Goal: Task Accomplishment & Management: Manage account settings

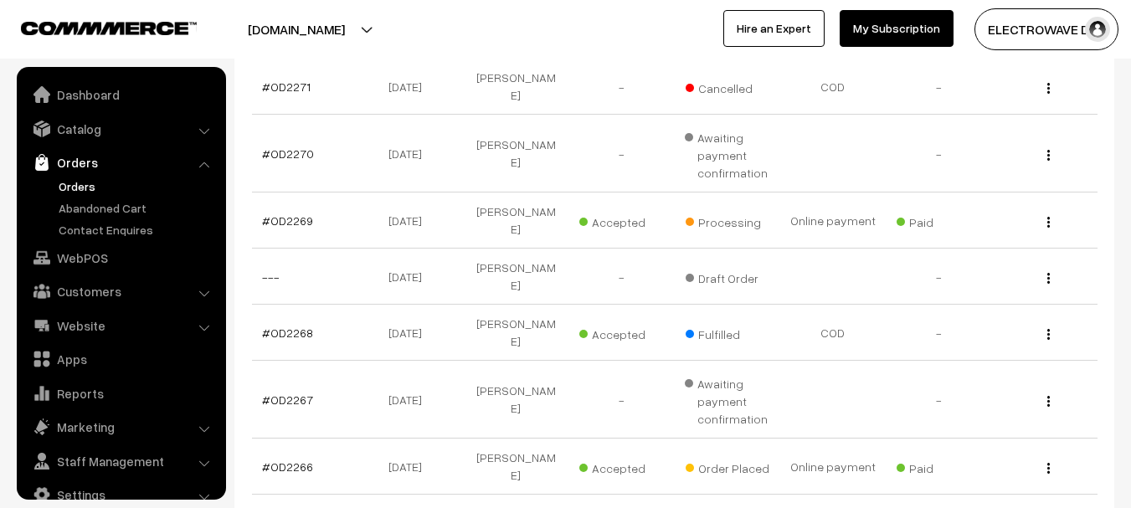
scroll to position [27, 0]
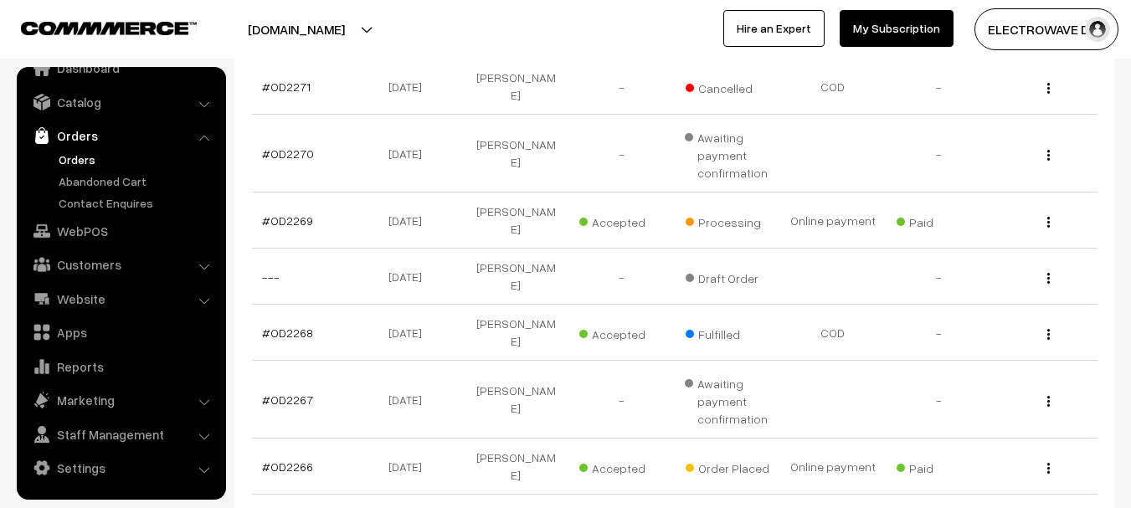
click at [71, 160] on link "Orders" at bounding box center [137, 160] width 166 height 18
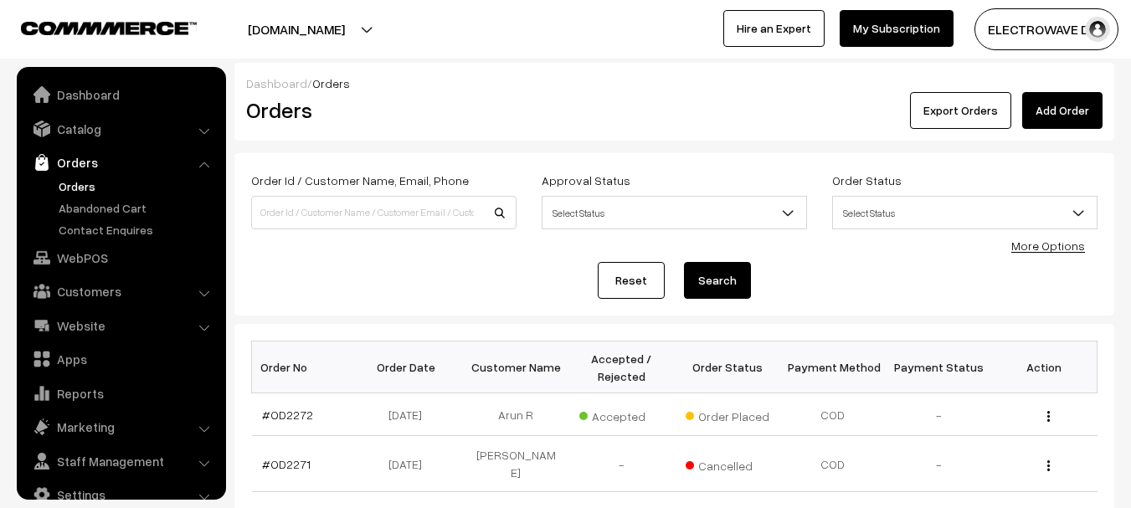
click at [378, 215] on input at bounding box center [383, 212] width 265 height 33
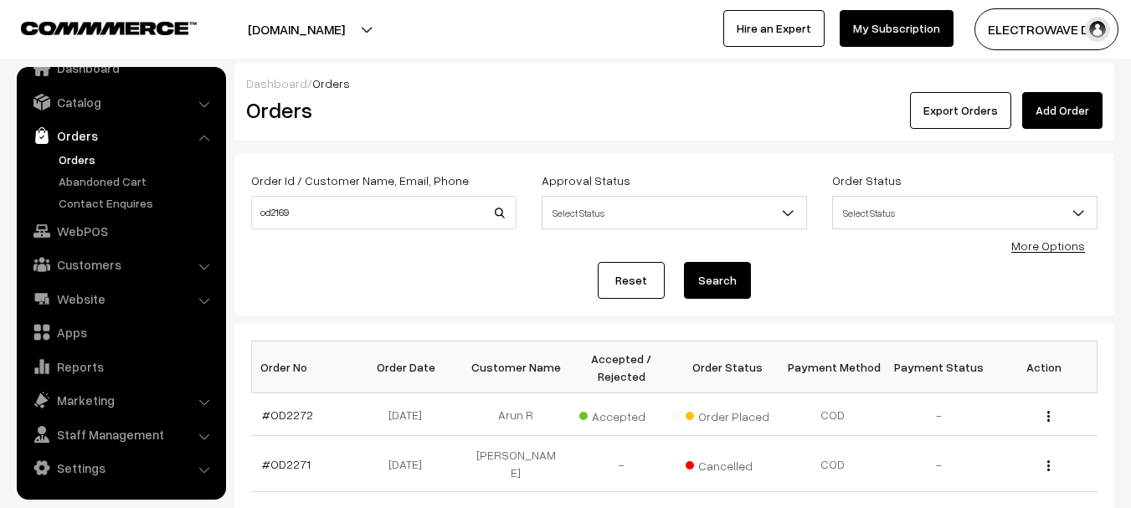
type input "od2169"
click at [684, 262] on button "Search" at bounding box center [717, 280] width 67 height 37
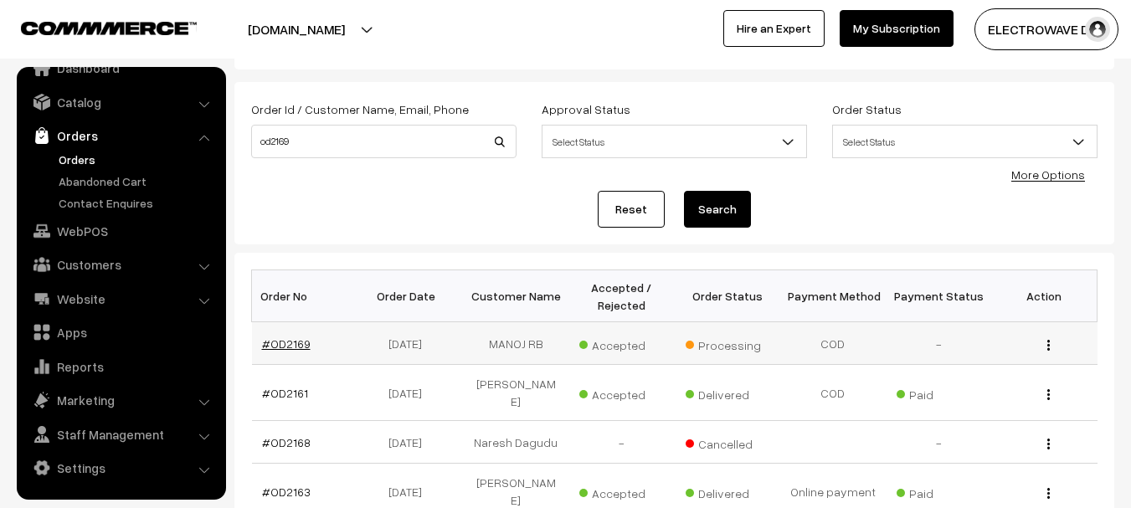
click at [281, 341] on link "#OD2169" at bounding box center [286, 343] width 49 height 14
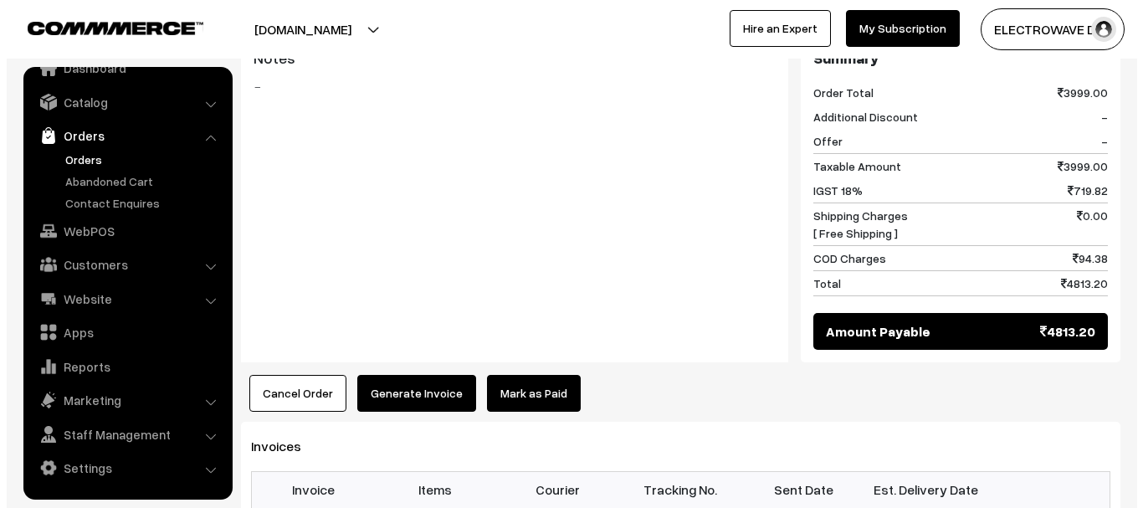
scroll to position [784, 0]
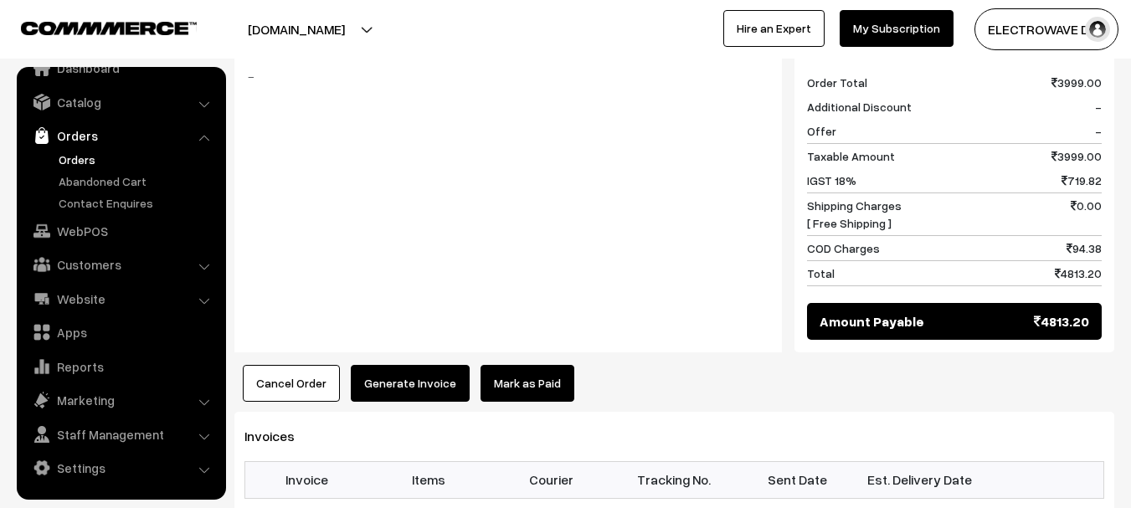
click at [280, 365] on button "Cancel Order" at bounding box center [291, 383] width 97 height 37
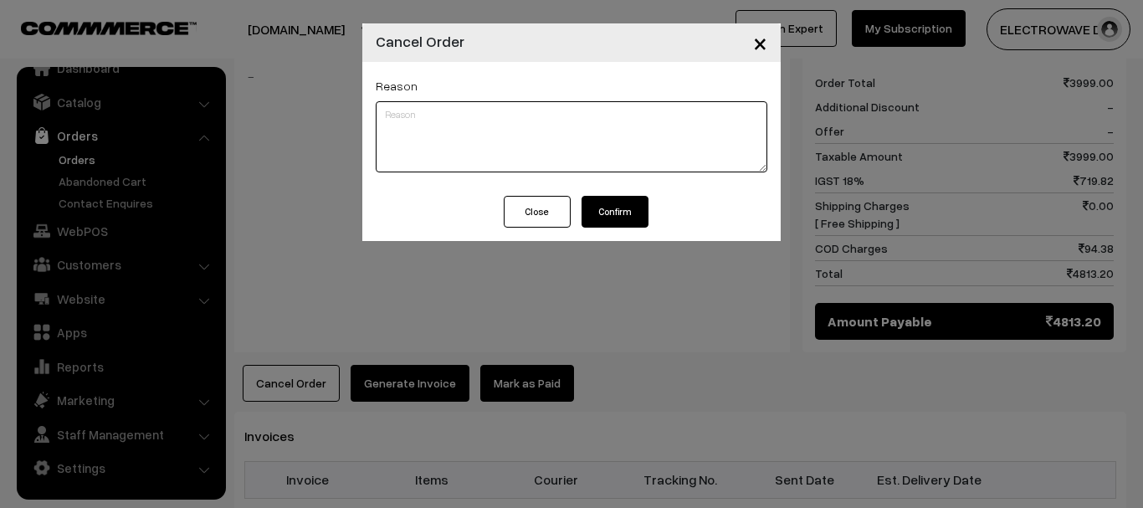
click at [537, 128] on textarea at bounding box center [572, 136] width 392 height 71
type textarea "rto"
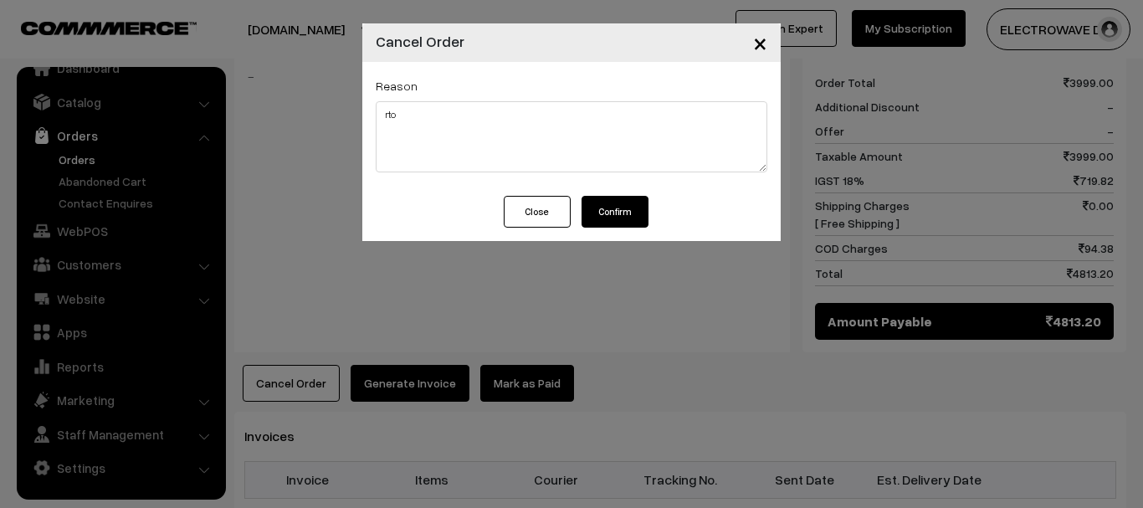
click at [606, 206] on button "Confirm" at bounding box center [615, 212] width 67 height 32
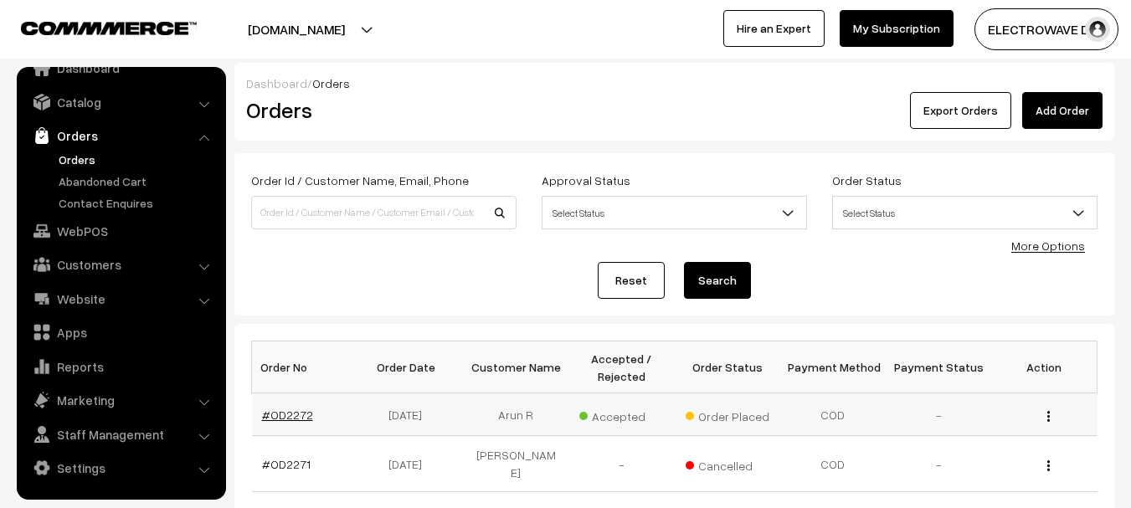
click at [298, 417] on link "#OD2272" at bounding box center [287, 415] width 51 height 14
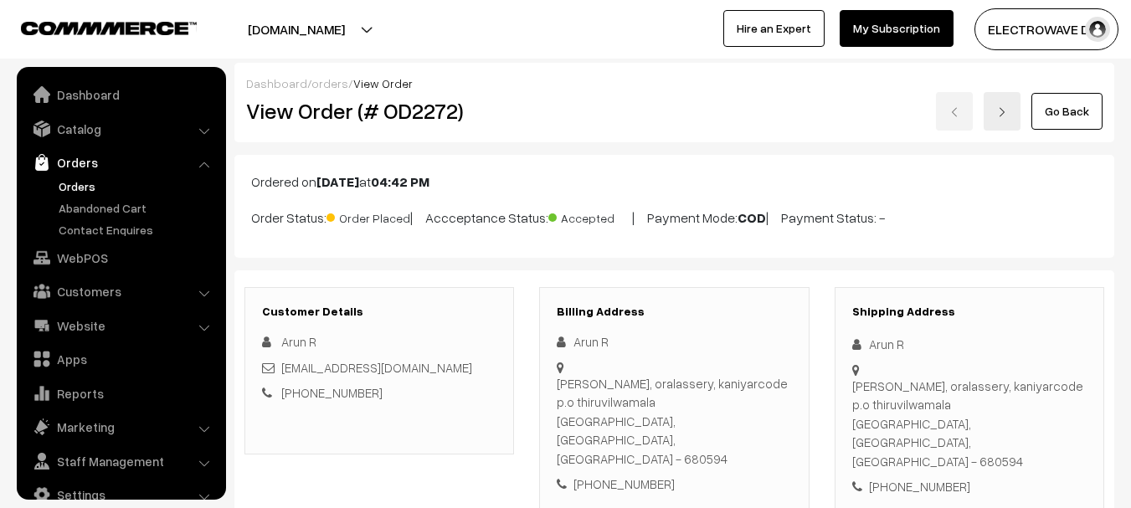
scroll to position [27, 0]
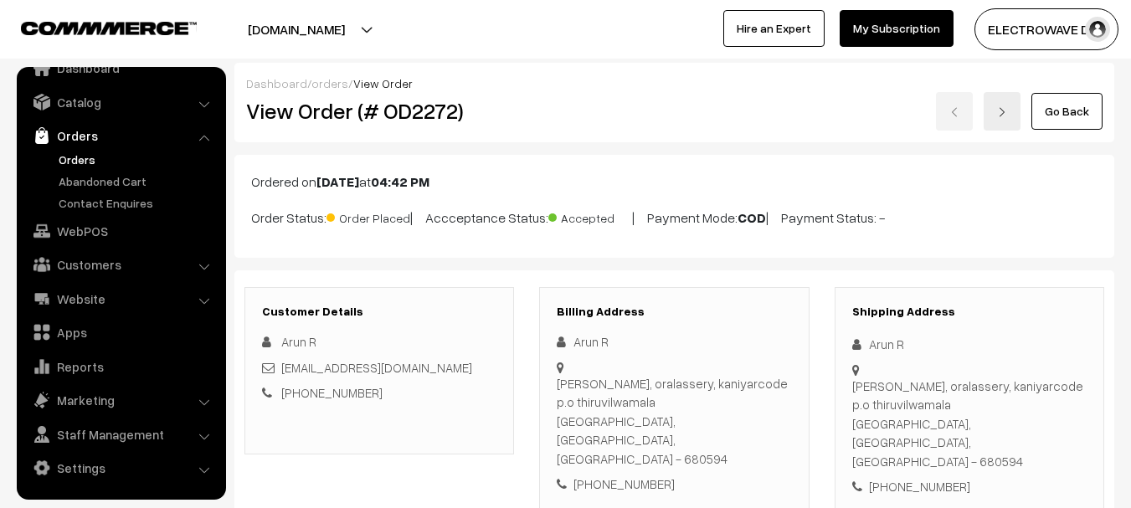
click at [288, 36] on button "[DOMAIN_NAME]" at bounding box center [296, 29] width 214 height 42
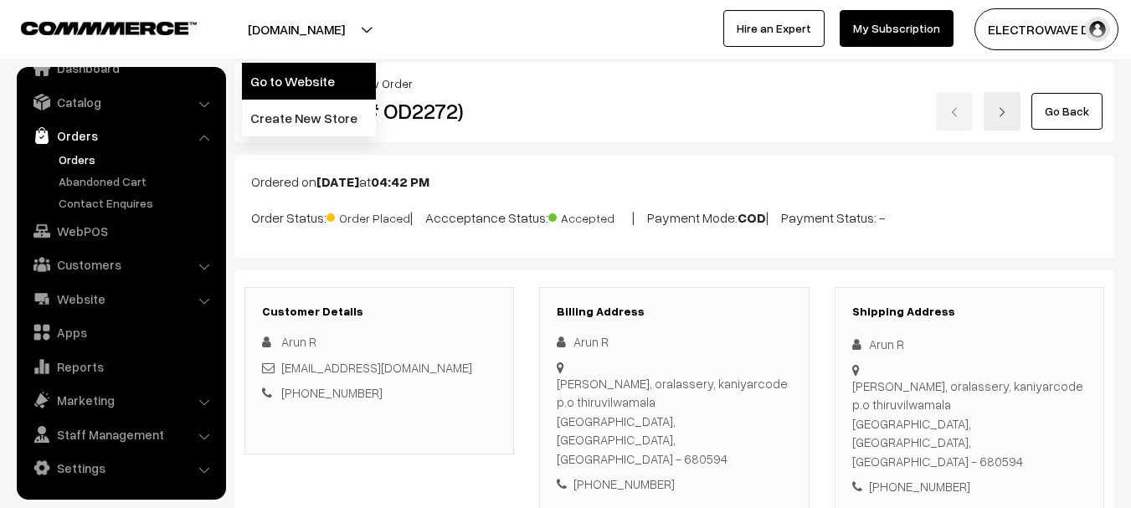
click at [299, 91] on link "Go to Website" at bounding box center [309, 81] width 134 height 37
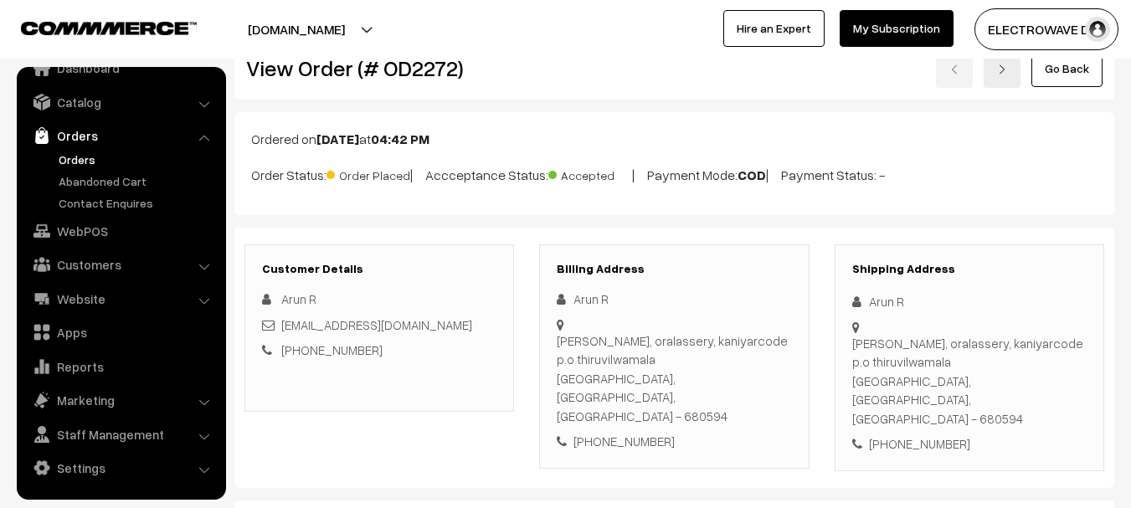
scroll to position [84, 0]
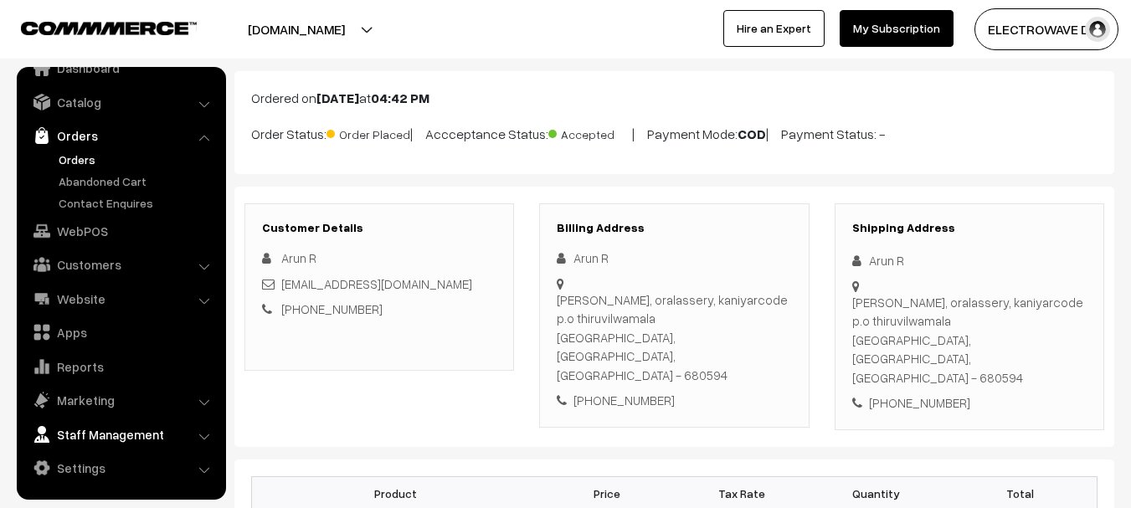
click at [97, 434] on link "Staff Management" at bounding box center [120, 434] width 199 height 30
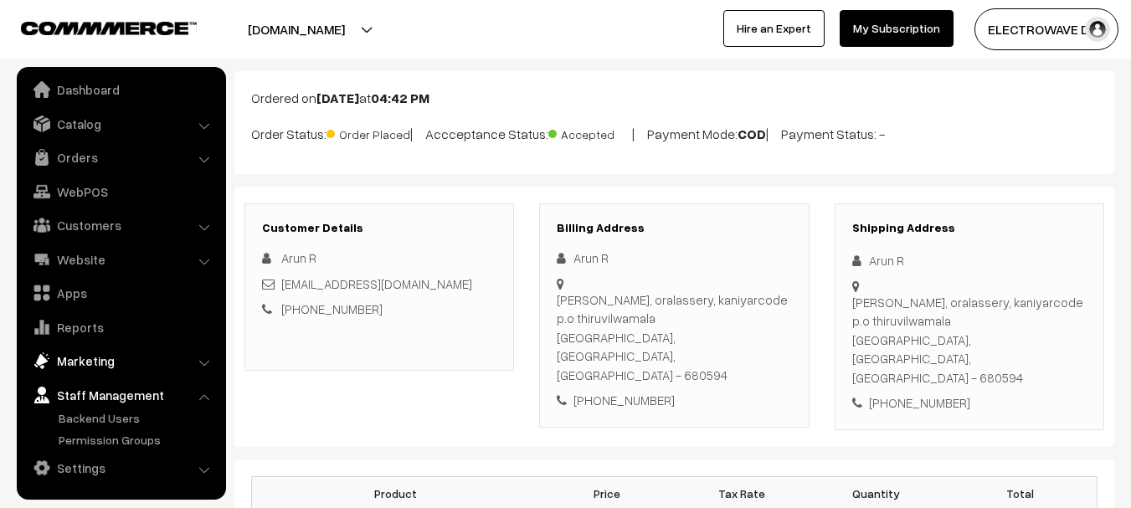
click at [84, 371] on link "Marketing" at bounding box center [120, 361] width 199 height 30
click at [80, 393] on ul "Offers" at bounding box center [121, 398] width 201 height 44
click at [80, 382] on link "Offers" at bounding box center [137, 385] width 166 height 18
click at [73, 387] on link "Offers" at bounding box center [137, 385] width 166 height 18
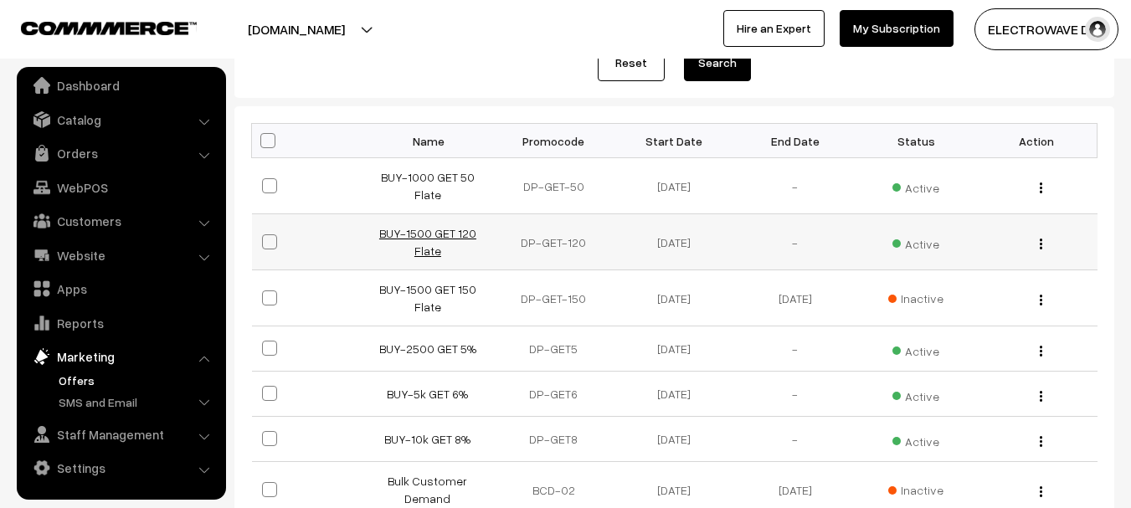
scroll to position [251, 0]
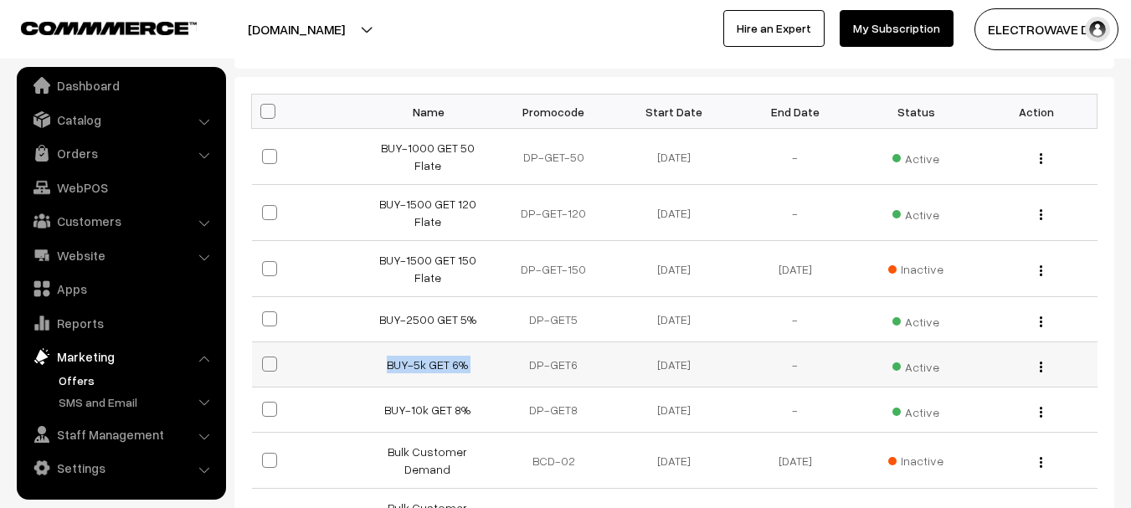
copy tr "BUY-5k GET 6%"
drag, startPoint x: 381, startPoint y: 367, endPoint x: 512, endPoint y: 362, distance: 131.5
click at [512, 362] on tr "BUY-5k GET 6% DP-GET6 27-05-2025 - Active Edit" at bounding box center [674, 364] width 845 height 45
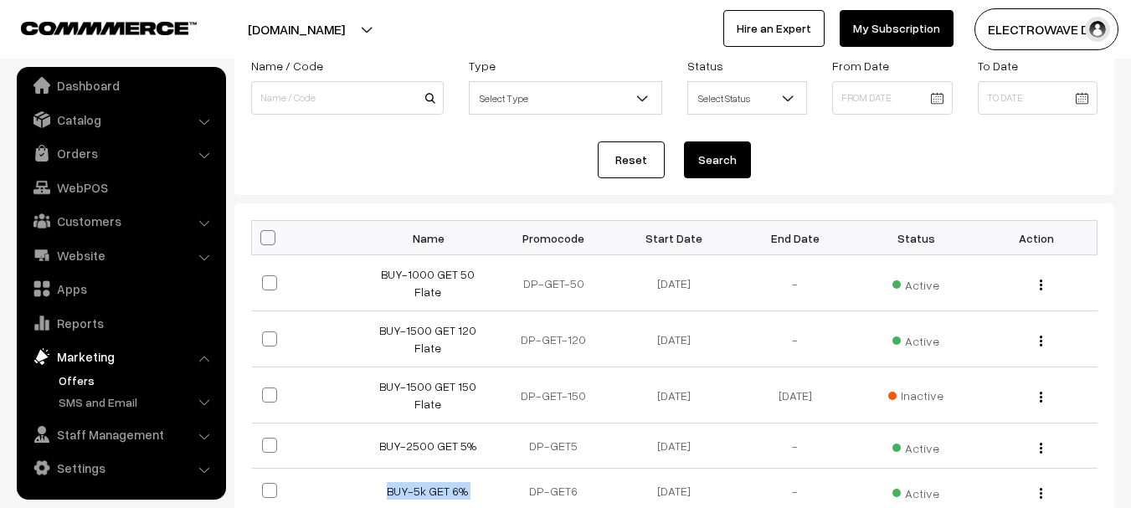
scroll to position [0, 0]
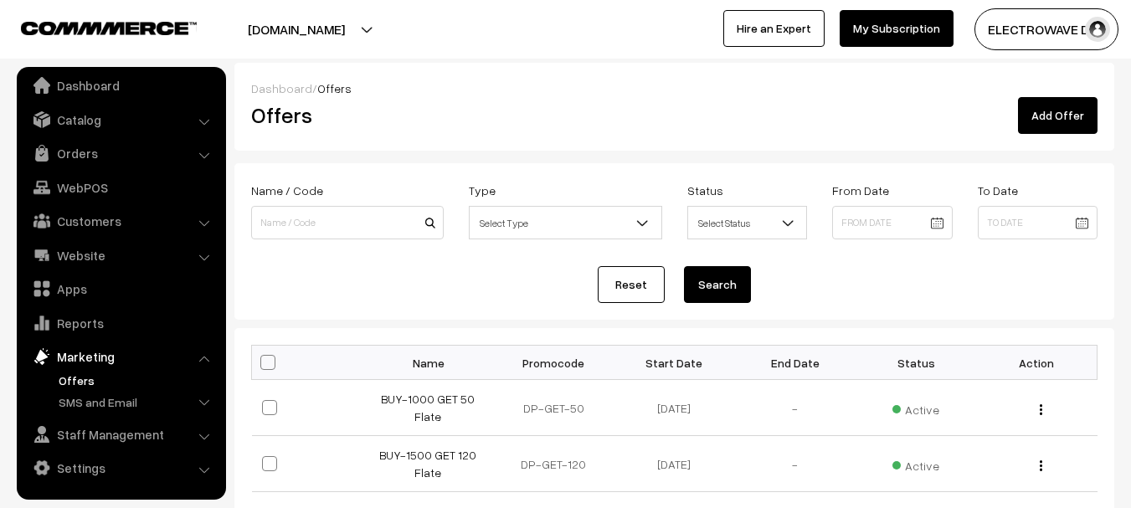
click at [534, 362] on th "Promocode" at bounding box center [553, 363] width 121 height 34
copy th "Promocode"
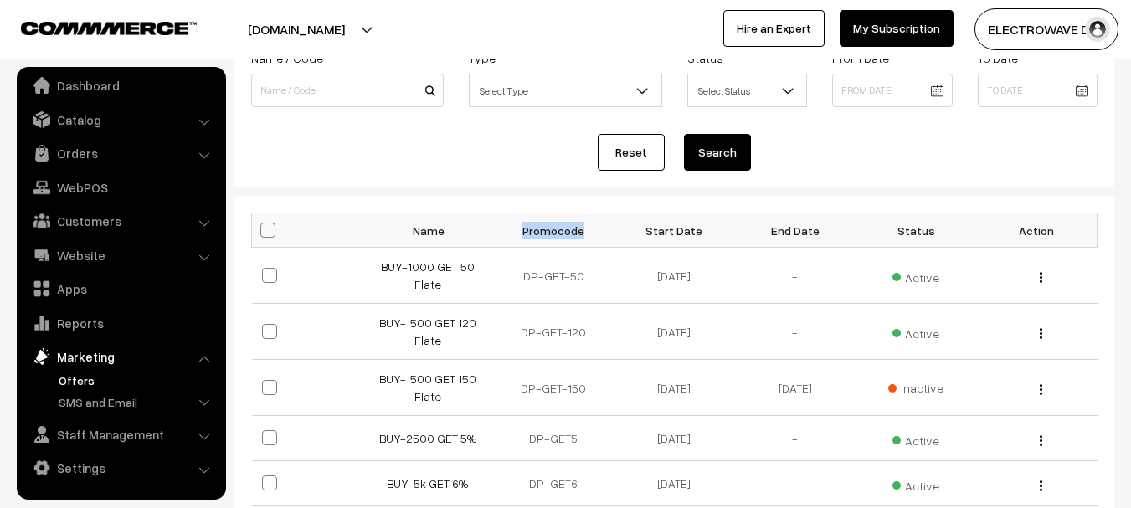
scroll to position [251, 0]
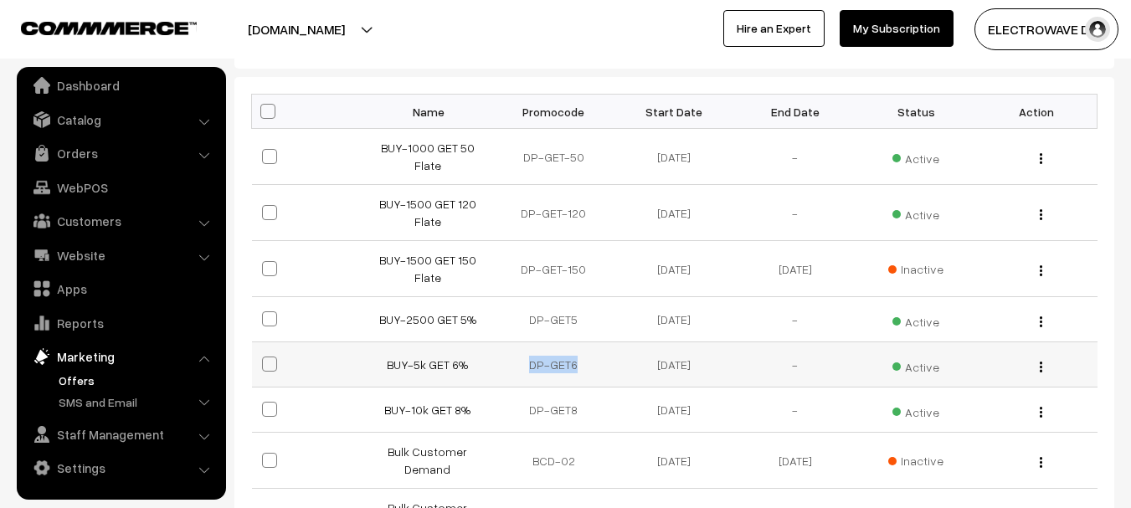
copy td "DP-GET6"
drag, startPoint x: 526, startPoint y: 360, endPoint x: 608, endPoint y: 355, distance: 82.2
click at [608, 355] on td "DP-GET6" at bounding box center [553, 364] width 121 height 45
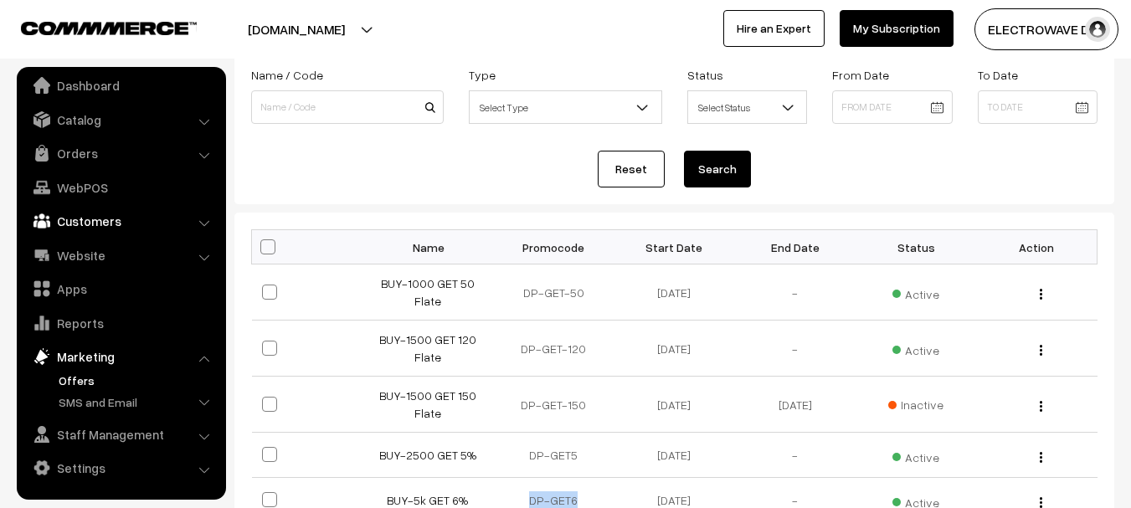
scroll to position [0, 0]
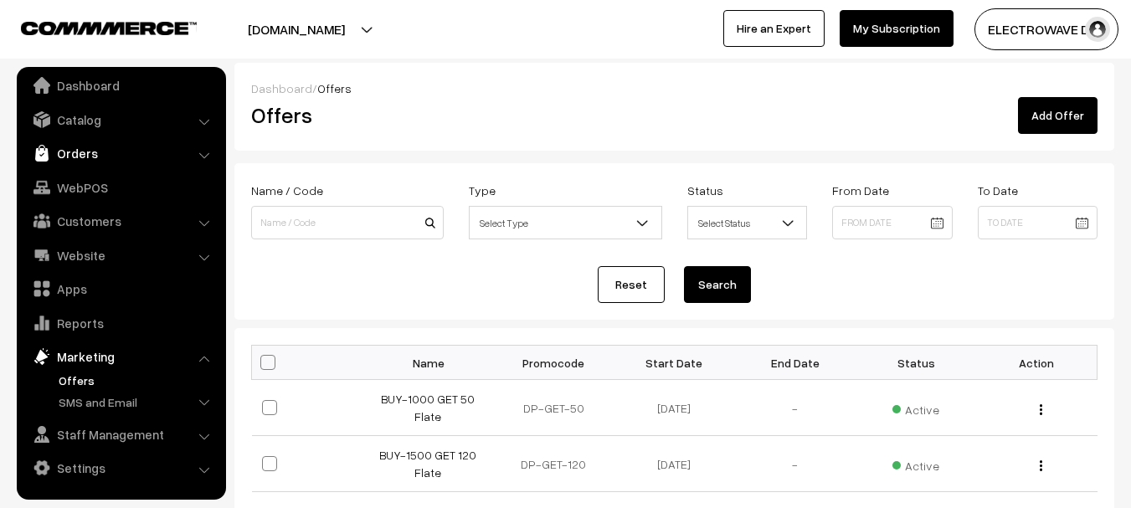
click at [71, 156] on link "Orders" at bounding box center [120, 153] width 199 height 30
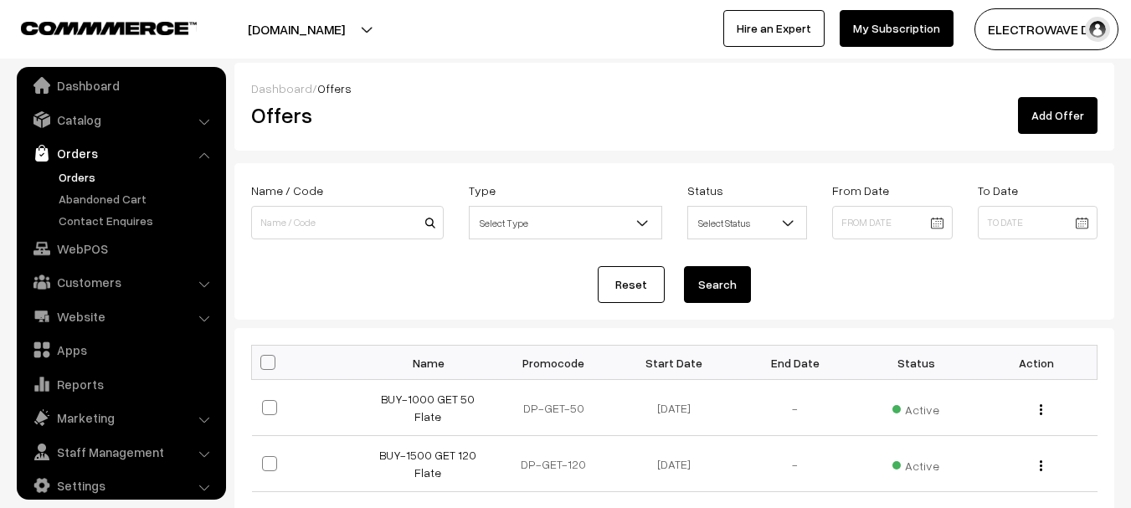
click at [73, 180] on link "Orders" at bounding box center [137, 177] width 166 height 18
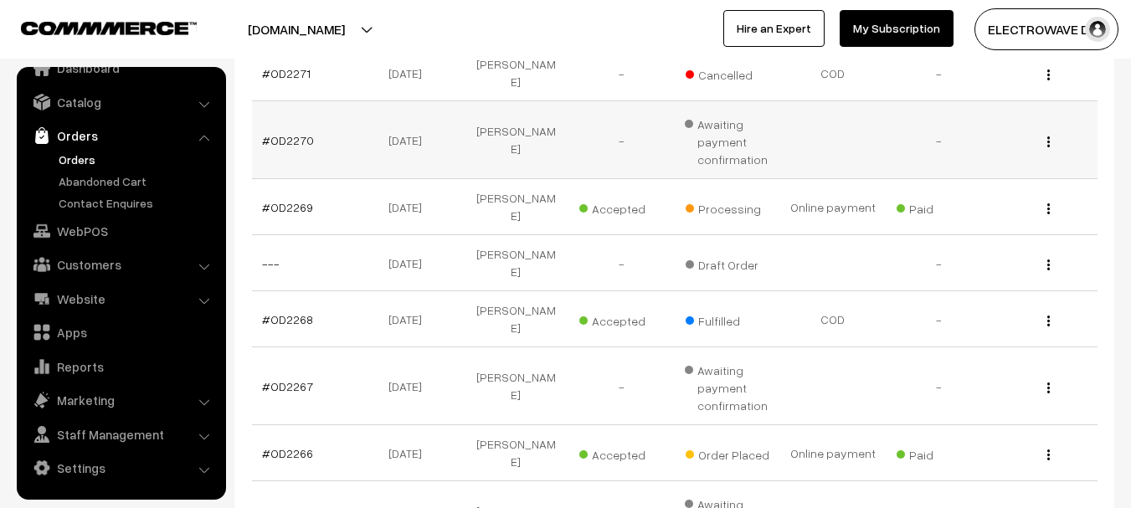
scroll to position [418, 0]
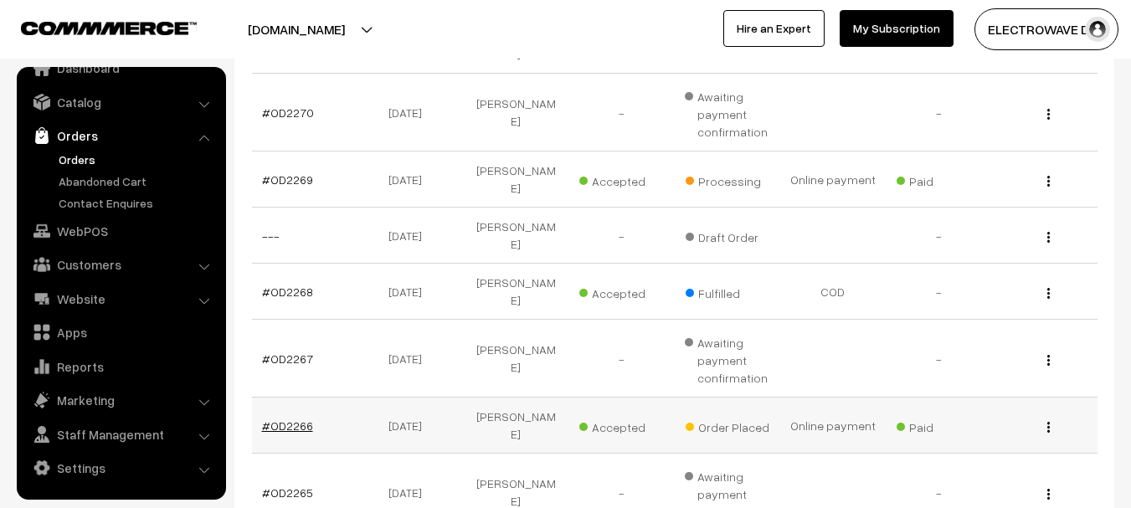
click at [292, 418] on link "#OD2266" at bounding box center [287, 425] width 51 height 14
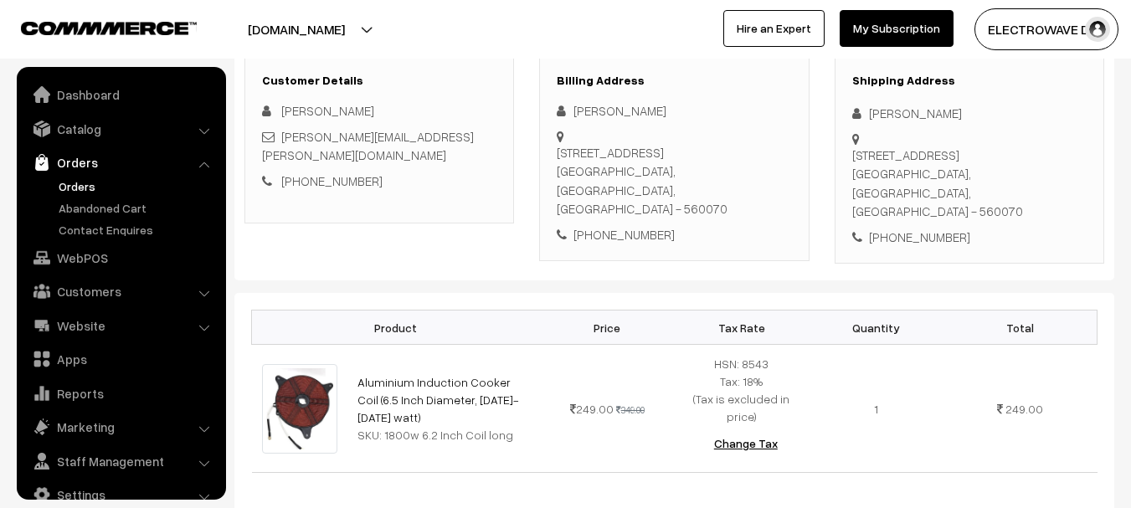
scroll to position [27, 0]
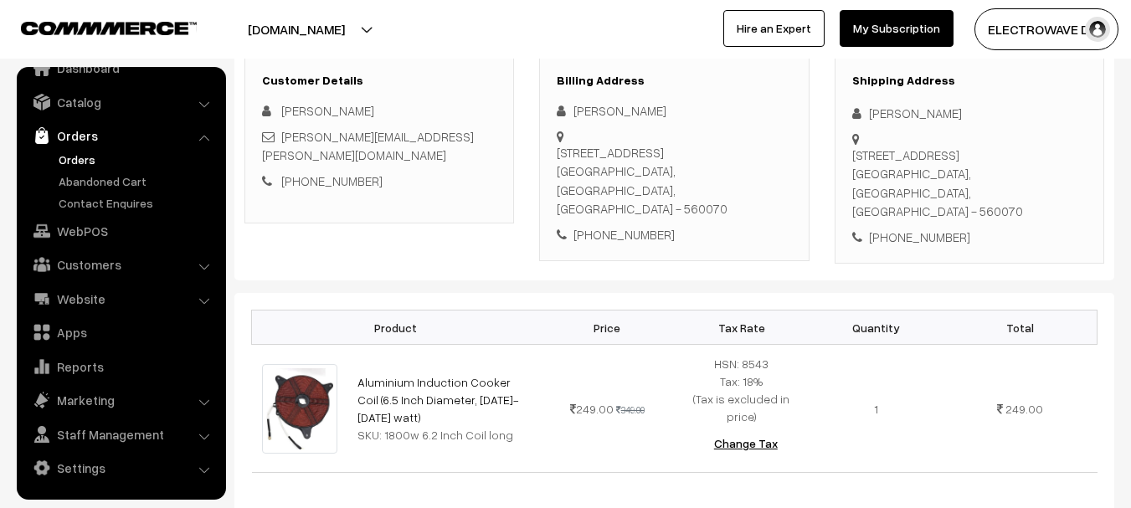
click at [1029, 189] on div "[STREET_ADDRESS]" at bounding box center [969, 183] width 234 height 75
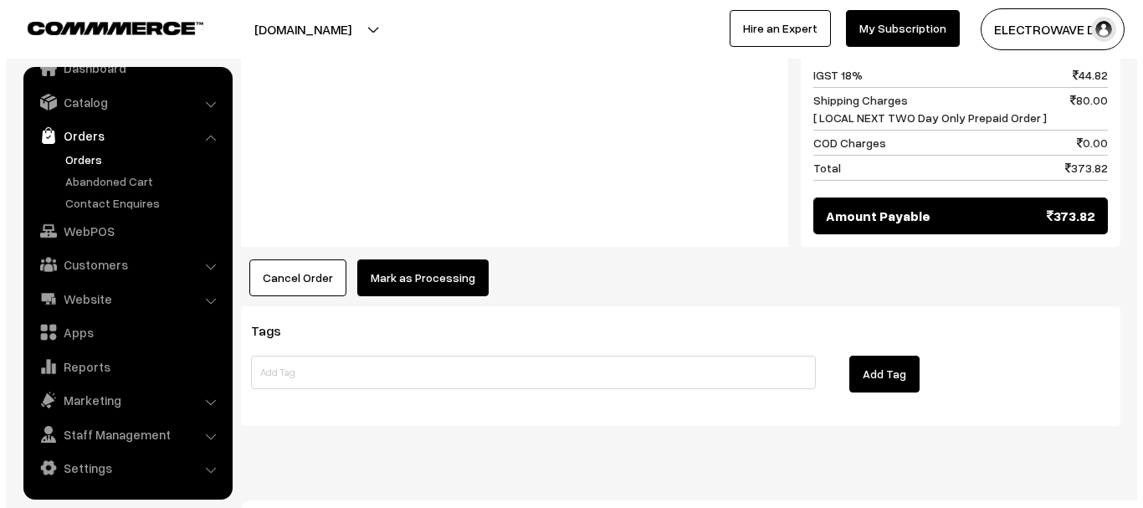
scroll to position [890, 0]
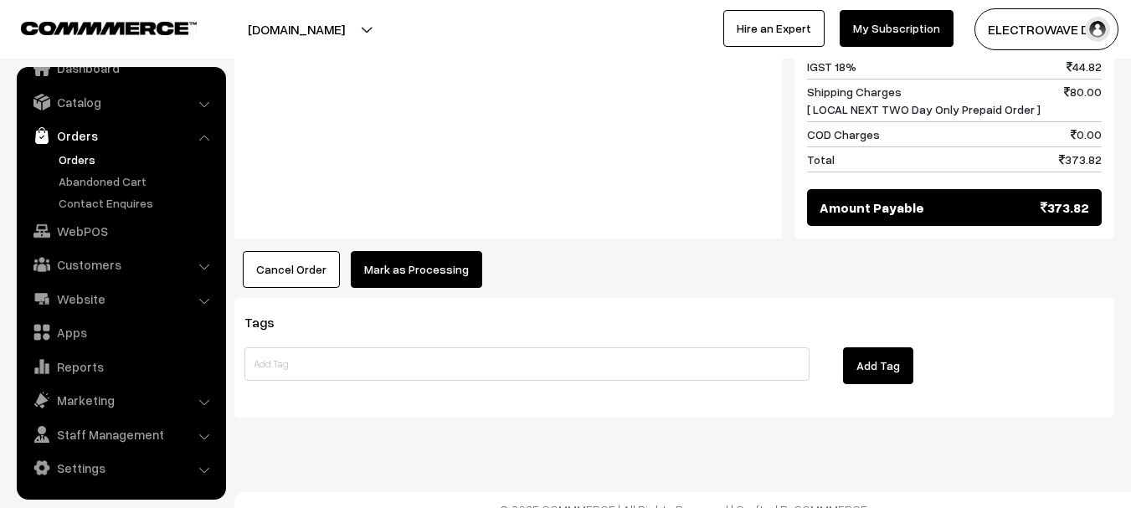
click at [439, 251] on button "Mark as Processing" at bounding box center [416, 269] width 131 height 37
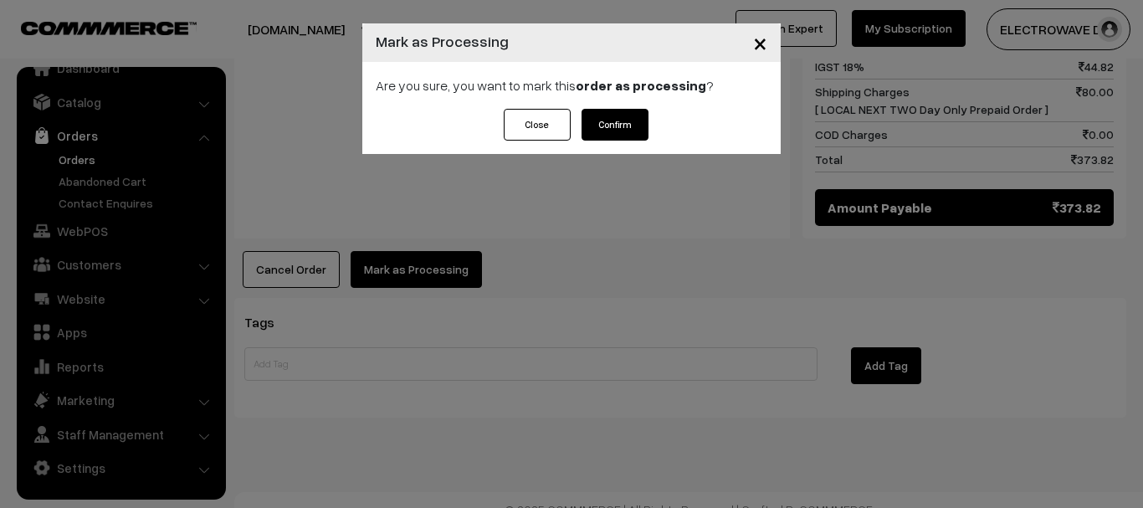
click at [627, 110] on button "Confirm" at bounding box center [615, 125] width 67 height 32
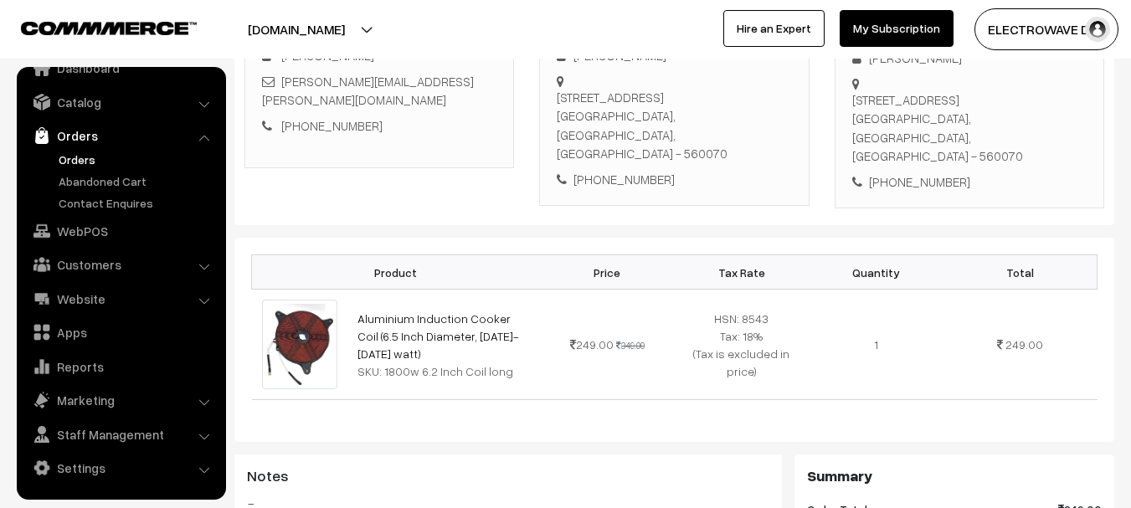
scroll to position [335, 0]
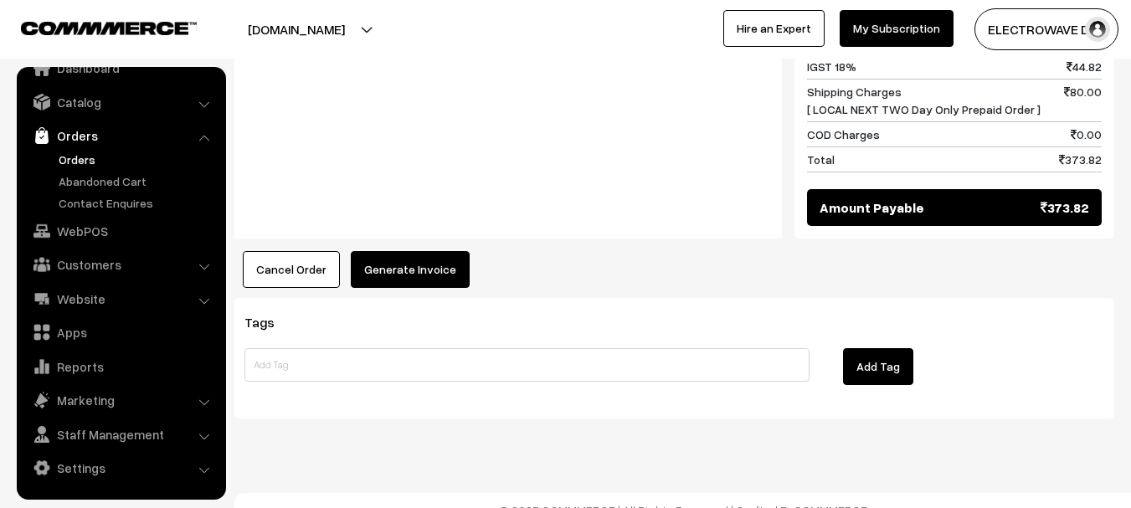
click at [415, 251] on button "Generate Invoice" at bounding box center [410, 269] width 119 height 37
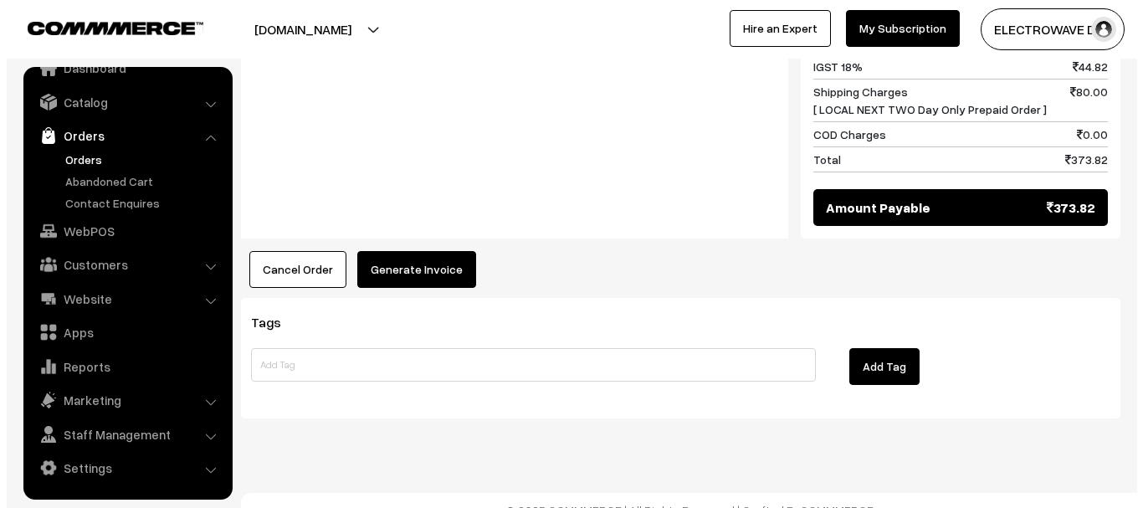
scroll to position [874, 0]
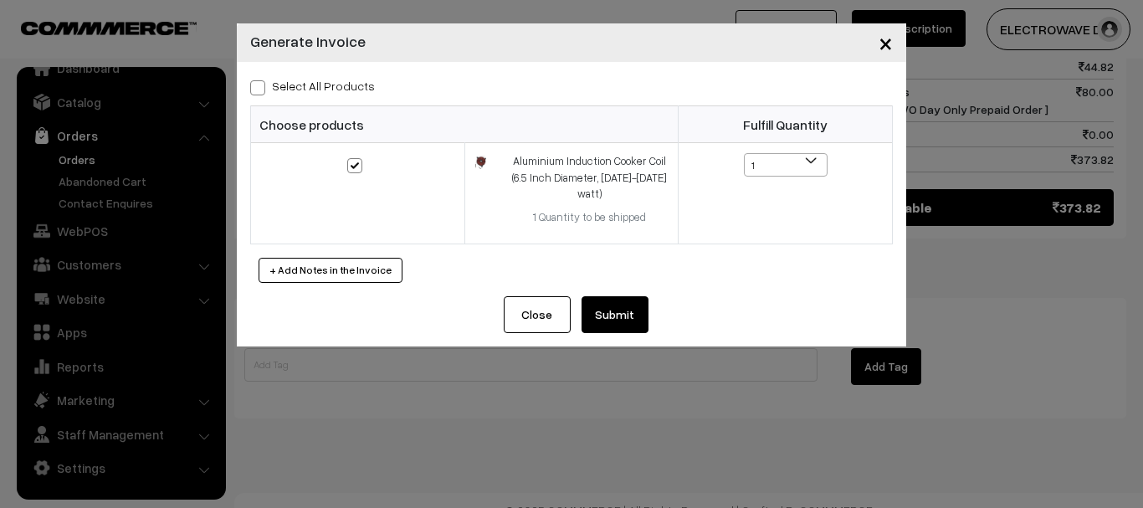
click at [608, 299] on button "Submit" at bounding box center [615, 314] width 67 height 37
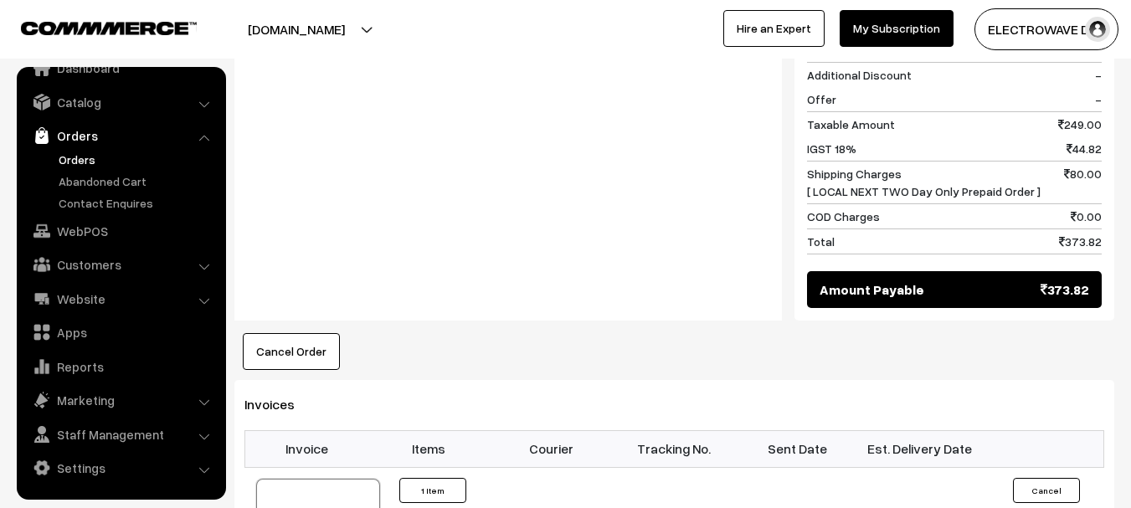
scroll to position [957, 0]
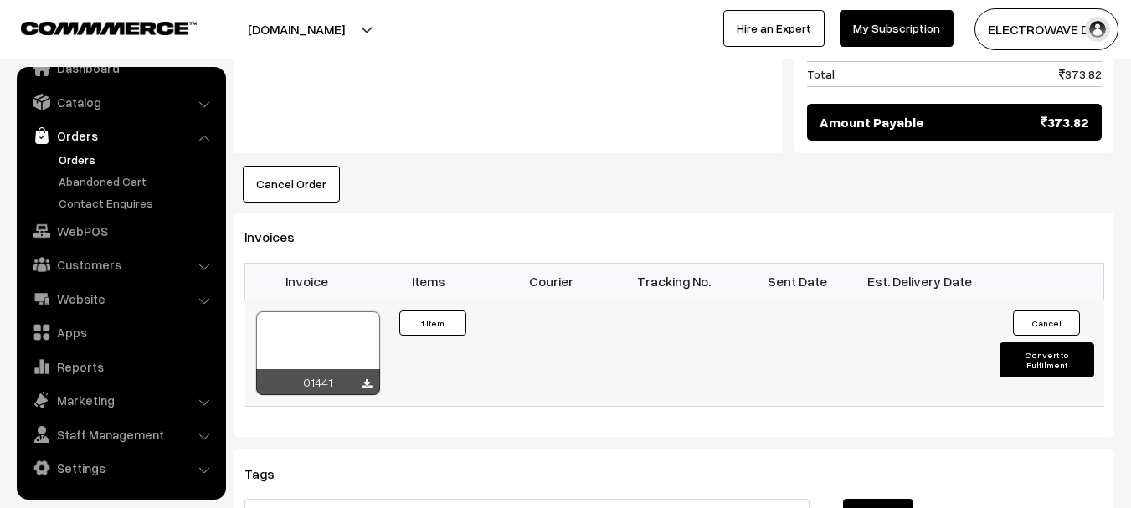
click at [343, 319] on div at bounding box center [318, 353] width 124 height 84
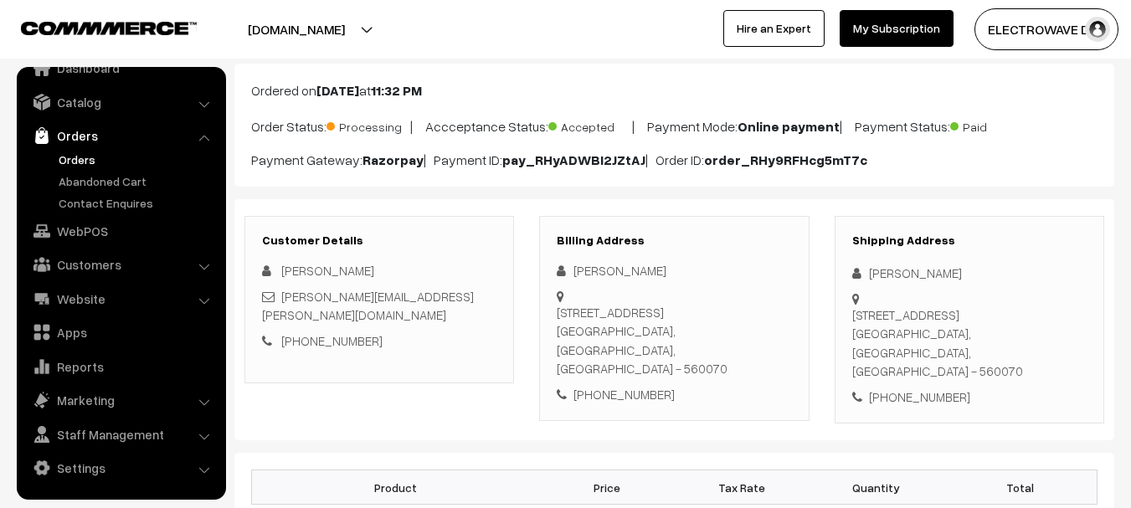
scroll to position [251, 0]
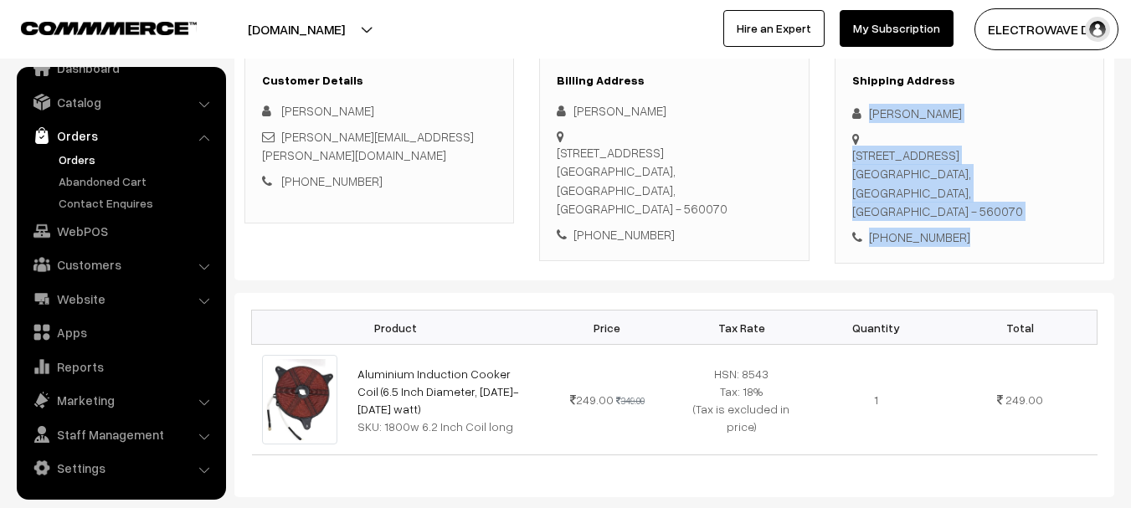
copy div "Roopa Shanbhag 180, S S Enclave, Flat No. 202, 17th Main,, Banashankari 2nd Sta…"
drag, startPoint x: 860, startPoint y: 101, endPoint x: 1016, endPoint y: 225, distance: 198.9
click at [1016, 225] on div "Shipping Address Roopa Shanbhag 180, S S Enclave, Flat No. 202, 17th Main,, Ban…" at bounding box center [968, 160] width 269 height 208
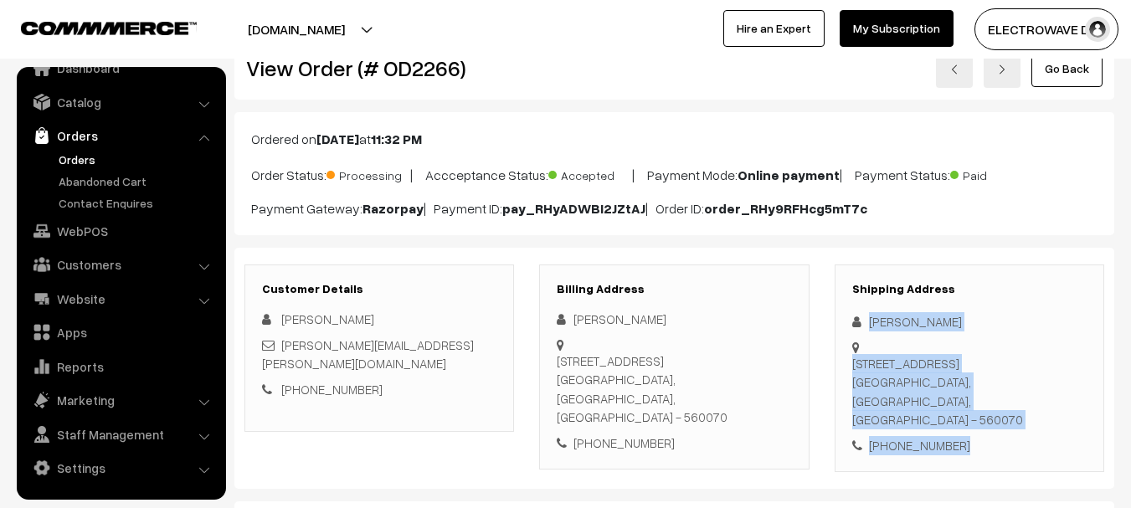
scroll to position [0, 0]
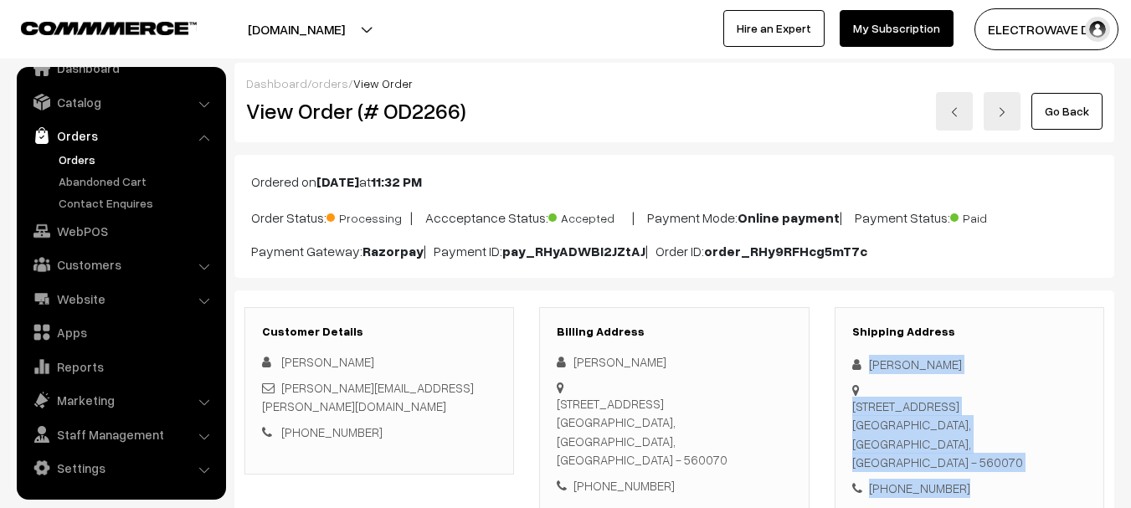
click at [55, 153] on link "Orders" at bounding box center [137, 160] width 166 height 18
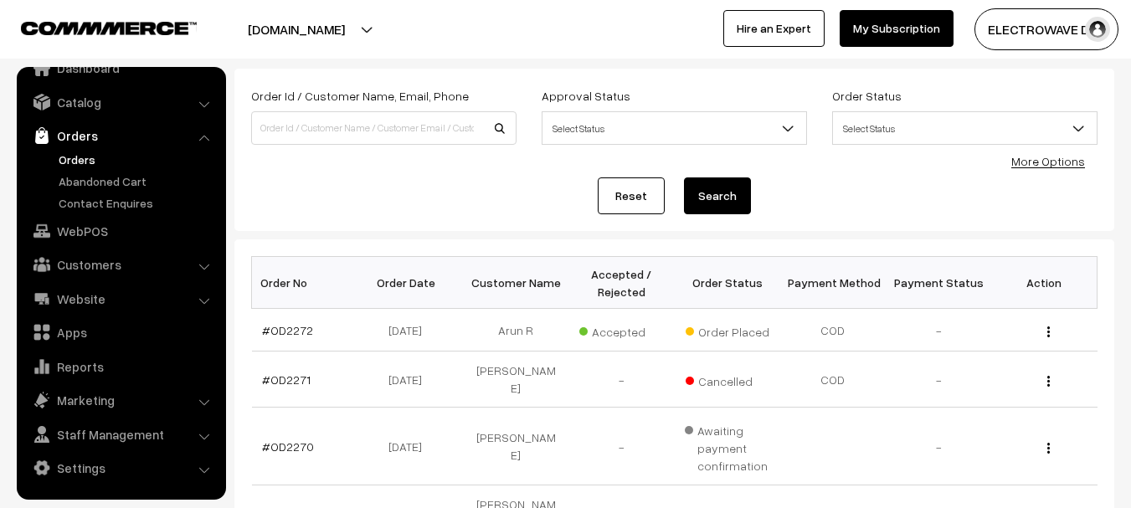
scroll to position [84, 0]
drag, startPoint x: 313, startPoint y: 331, endPoint x: 275, endPoint y: 330, distance: 38.5
click at [275, 330] on td "#OD2272" at bounding box center [304, 331] width 105 height 43
click at [357, 288] on th "Order Date" at bounding box center [409, 284] width 105 height 52
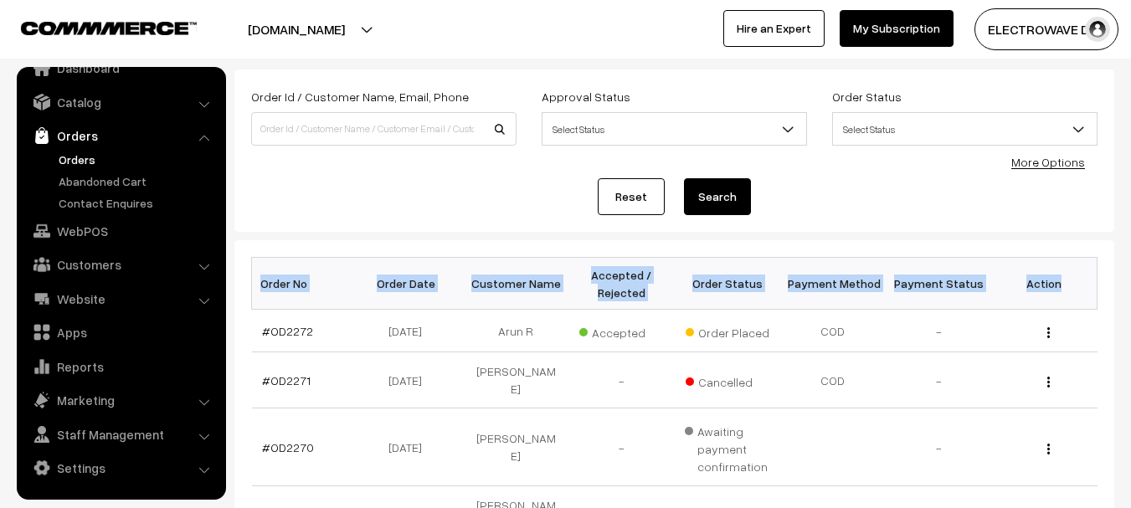
drag, startPoint x: 255, startPoint y: 282, endPoint x: 1061, endPoint y: 282, distance: 806.0
click at [1061, 282] on tr "Order No Order Date Customer Name Accepted / Rejected Order Status Payment Meth…" at bounding box center [674, 284] width 845 height 52
click at [642, 285] on th "Accepted / Rejected" at bounding box center [620, 284] width 105 height 52
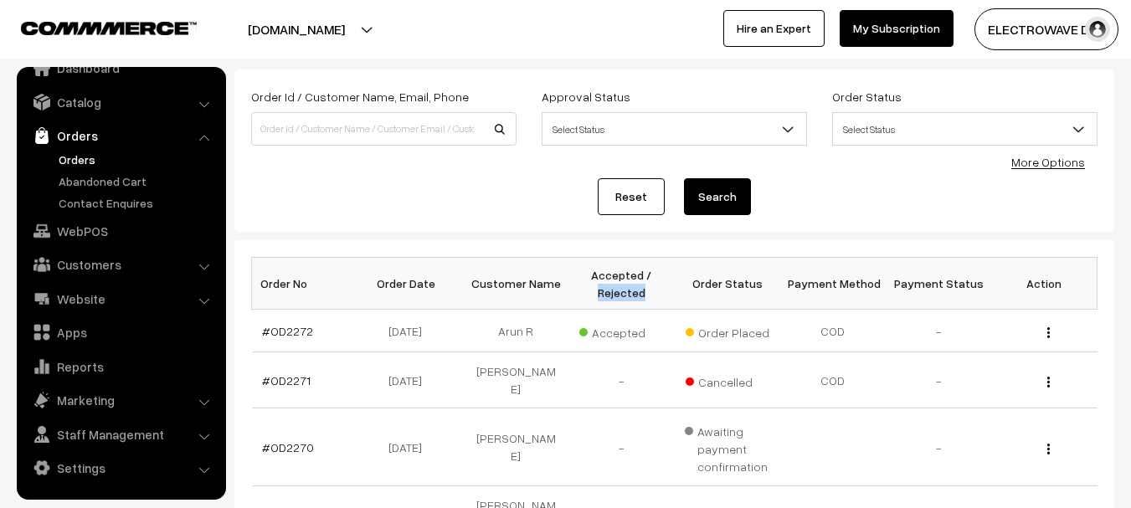
drag, startPoint x: 646, startPoint y: 287, endPoint x: 593, endPoint y: 294, distance: 54.0
click at [593, 294] on th "Accepted / Rejected" at bounding box center [620, 284] width 105 height 52
click at [602, 275] on th "Accepted / Rejected" at bounding box center [620, 284] width 105 height 52
click at [261, 287] on th "Order No" at bounding box center [304, 284] width 105 height 52
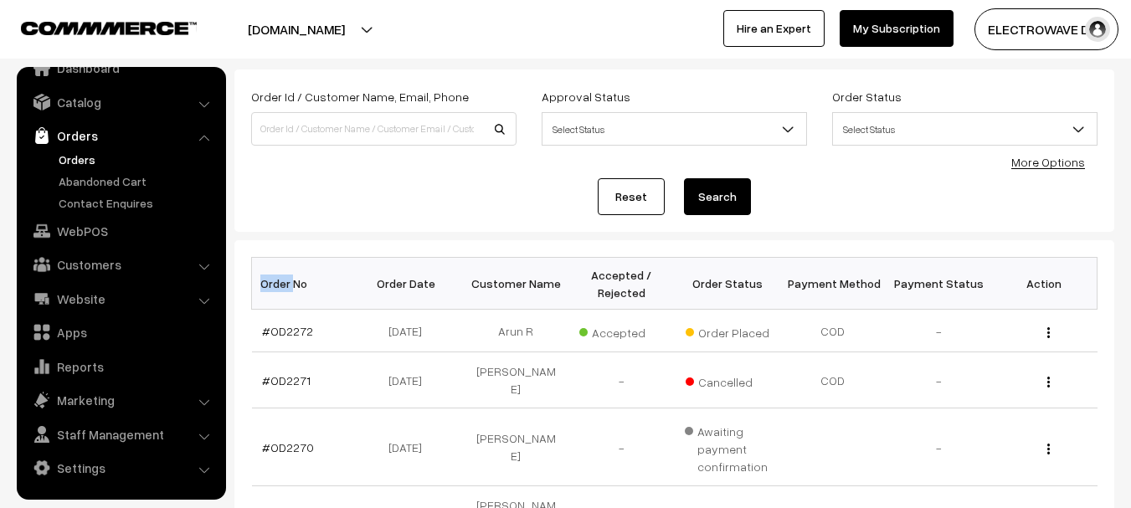
click at [261, 287] on th "Order No" at bounding box center [304, 284] width 105 height 52
click at [263, 287] on th "Order No" at bounding box center [304, 284] width 105 height 52
click at [276, 338] on td "#OD2272" at bounding box center [304, 331] width 105 height 43
drag, startPoint x: 324, startPoint y: 353, endPoint x: 336, endPoint y: 352, distance: 11.8
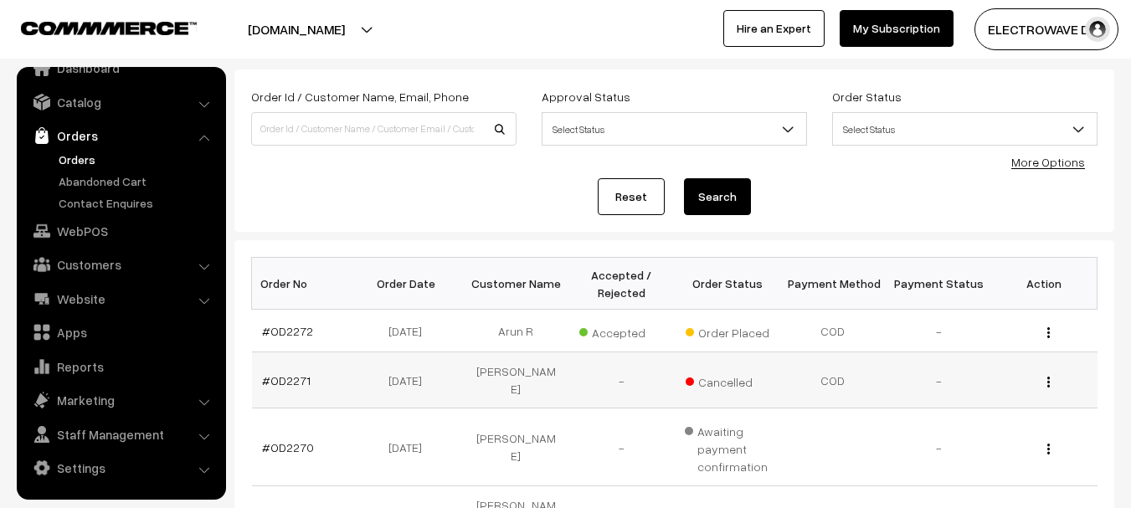
click at [329, 353] on td "#OD2271" at bounding box center [304, 380] width 105 height 56
click at [387, 328] on td "[DATE]" at bounding box center [409, 331] width 105 height 43
click at [366, 333] on td "[DATE]" at bounding box center [409, 331] width 105 height 43
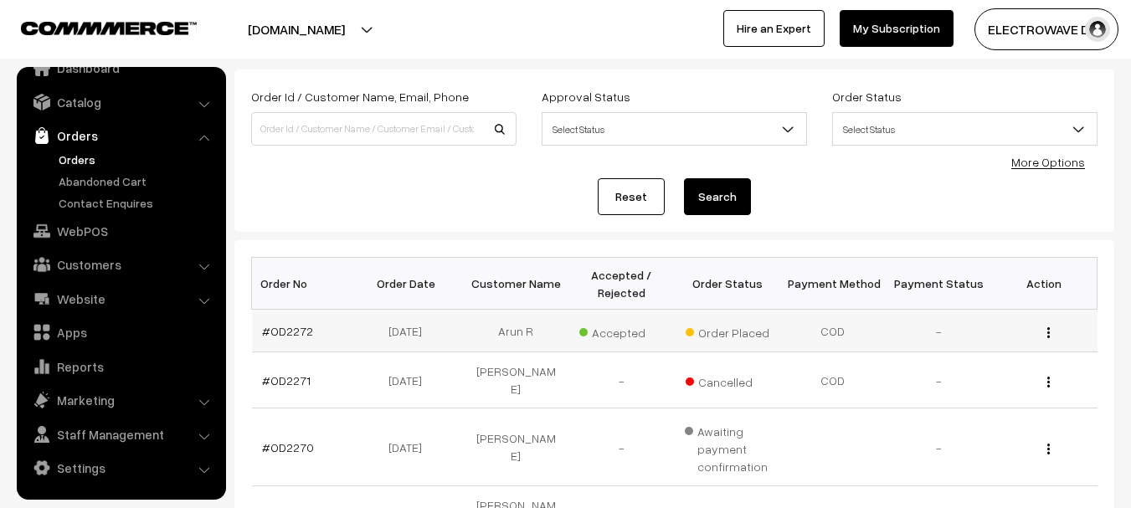
click at [366, 333] on td "[DATE]" at bounding box center [409, 331] width 105 height 43
click at [509, 334] on td "Arun R" at bounding box center [515, 331] width 105 height 43
click at [624, 330] on span "Accepted" at bounding box center [621, 331] width 84 height 22
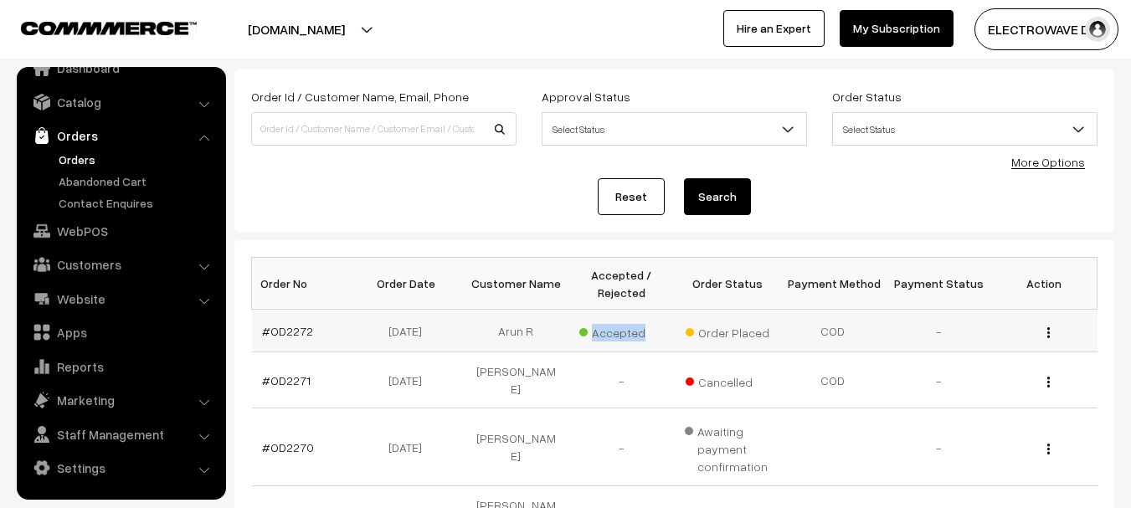
click at [624, 330] on span "Accepted" at bounding box center [621, 331] width 84 height 22
drag, startPoint x: 624, startPoint y: 330, endPoint x: 601, endPoint y: 331, distance: 23.4
click at [619, 331] on span "Accepted" at bounding box center [621, 331] width 84 height 22
click at [580, 331] on span "Accepted" at bounding box center [621, 331] width 84 height 22
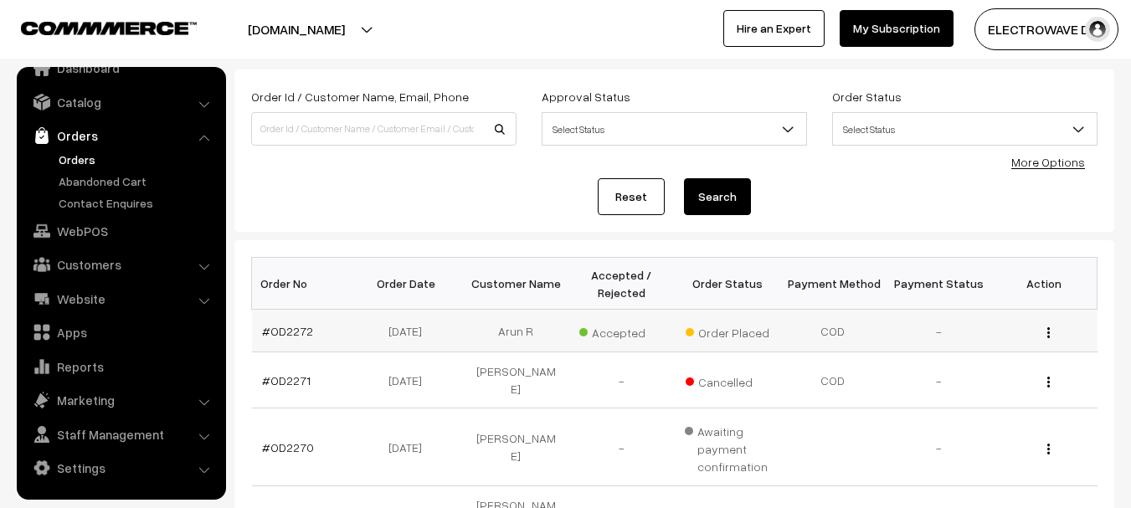
click at [682, 336] on td "Order Placed" at bounding box center [727, 331] width 105 height 43
drag, startPoint x: 701, startPoint y: 329, endPoint x: 854, endPoint y: 322, distance: 153.3
click at [843, 323] on tr "#OD2272 [DATE] Arun R Accepted Order Placed COD View" at bounding box center [674, 331] width 845 height 43
click at [854, 322] on td "COD" at bounding box center [832, 331] width 105 height 43
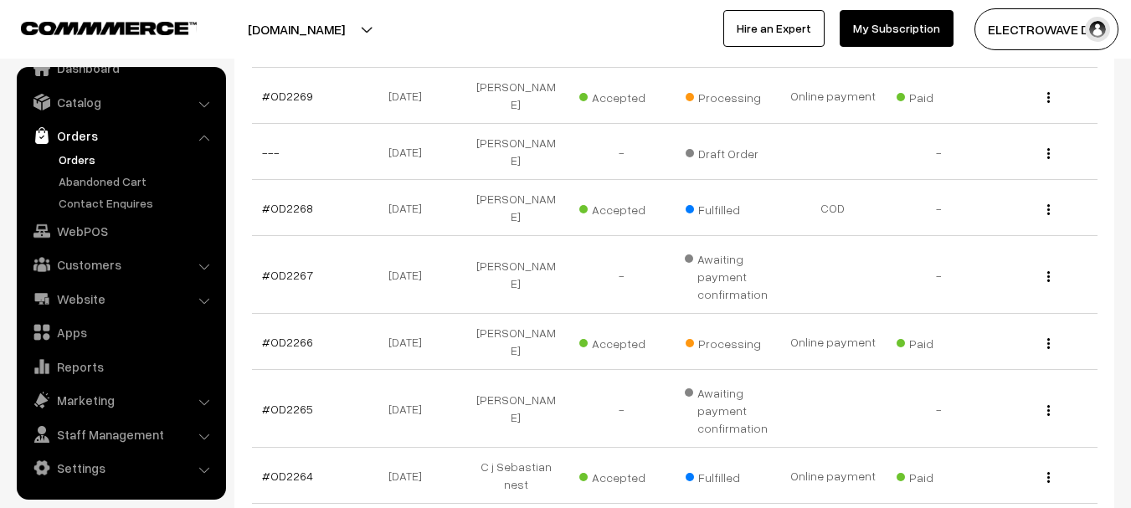
scroll to position [586, 0]
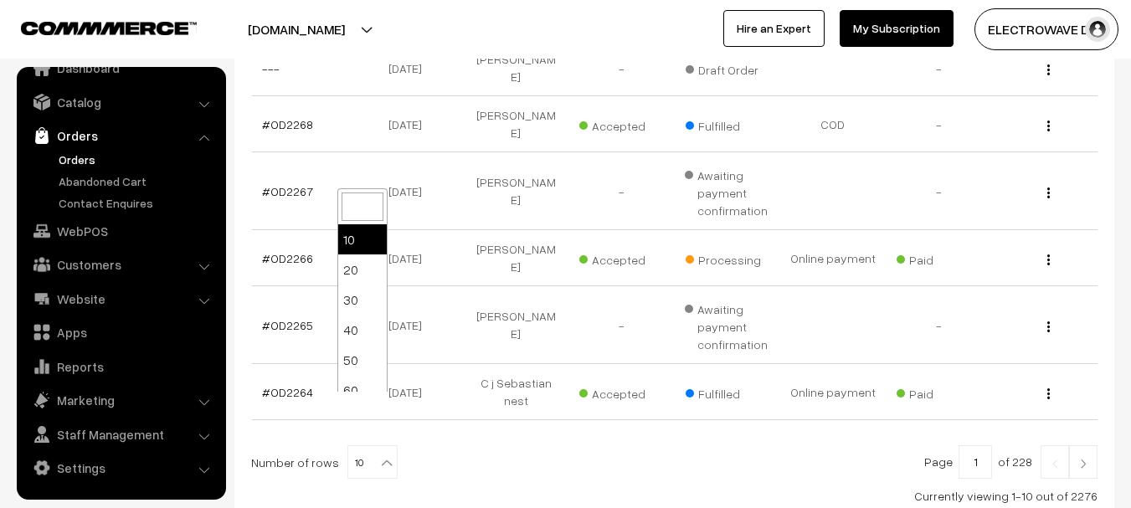
click at [362, 446] on span "10" at bounding box center [372, 462] width 49 height 33
select select "40"
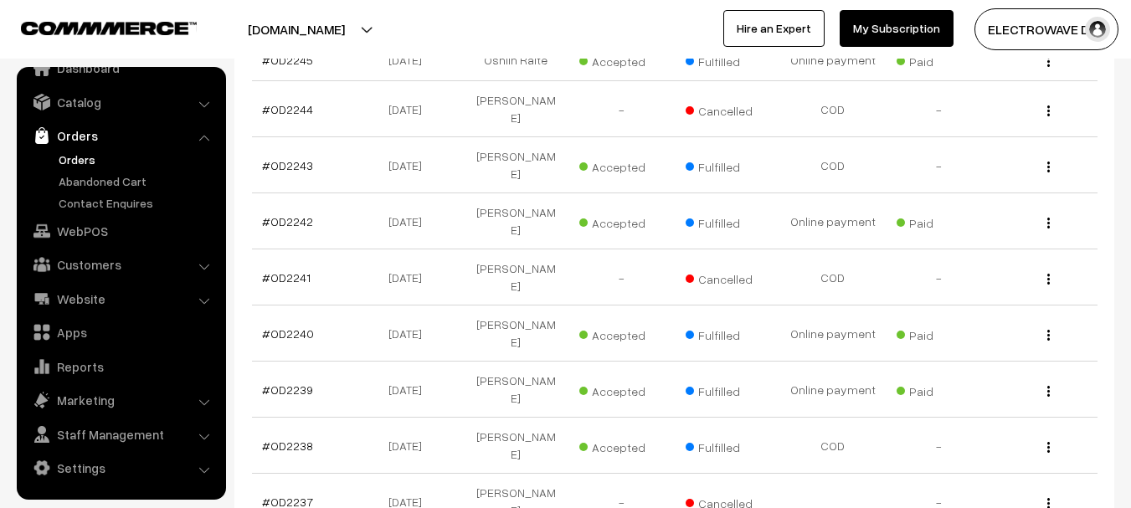
scroll to position [2002, 0]
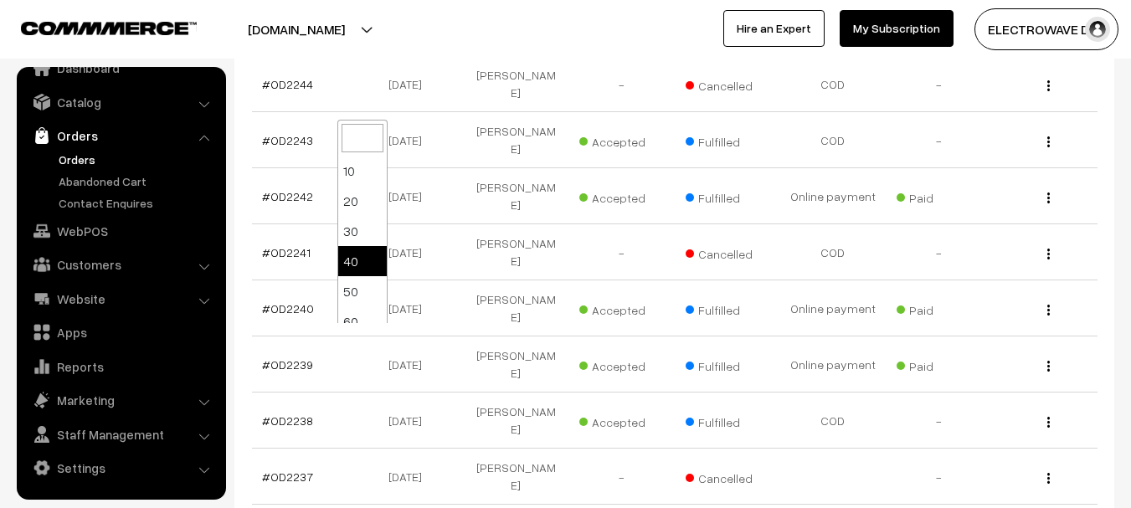
select select "60"
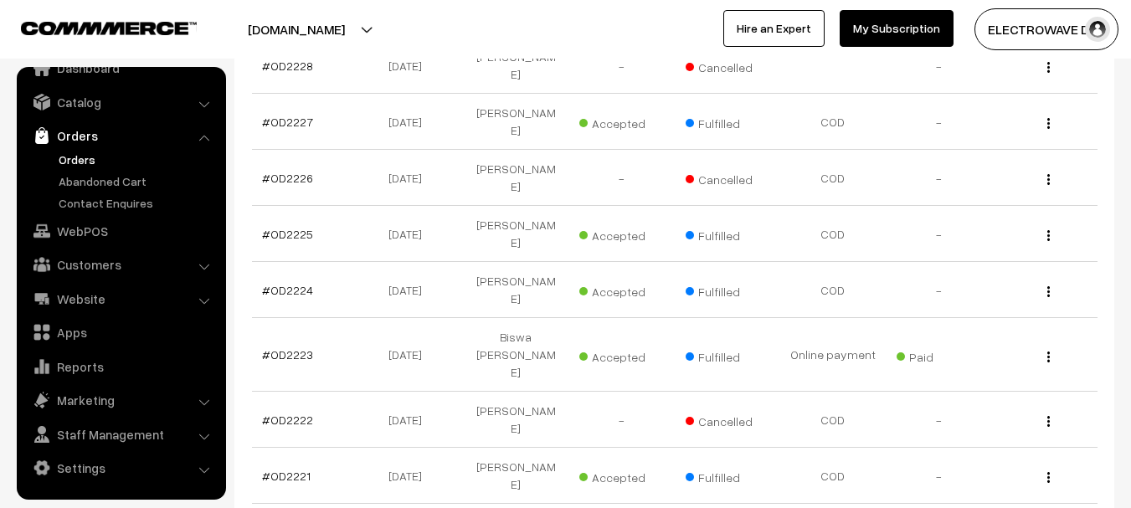
scroll to position [2949, 0]
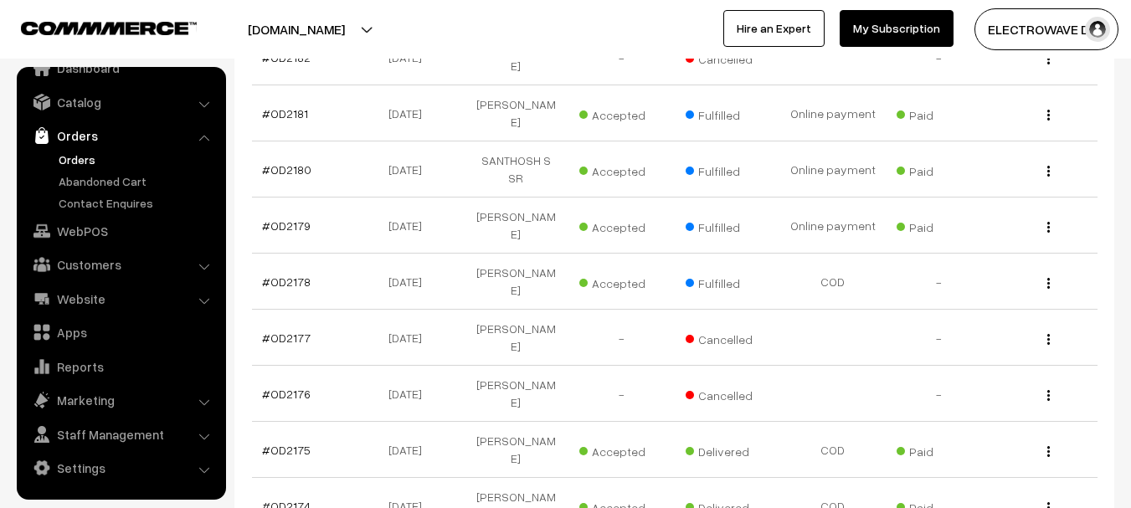
scroll to position [2009, 0]
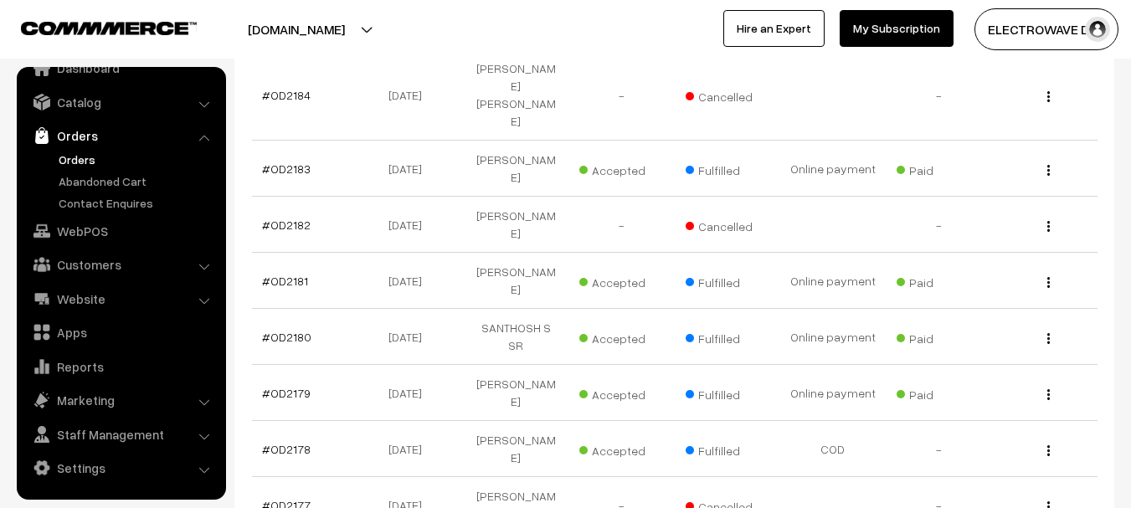
drag, startPoint x: 538, startPoint y: 249, endPoint x: 693, endPoint y: 333, distance: 176.4
click at [693, 333] on tbody "#OD2213 07-09-2025 M Taahir Accepted Fulfilled Paid" at bounding box center [674, 79] width 845 height 3389
drag, startPoint x: 961, startPoint y: 259, endPoint x: 264, endPoint y: 288, distance: 697.7
click at [264, 288] on tbody "#OD2213 07-09-2025 M Taahir Accepted Fulfilled Paid" at bounding box center [674, 79] width 845 height 3389
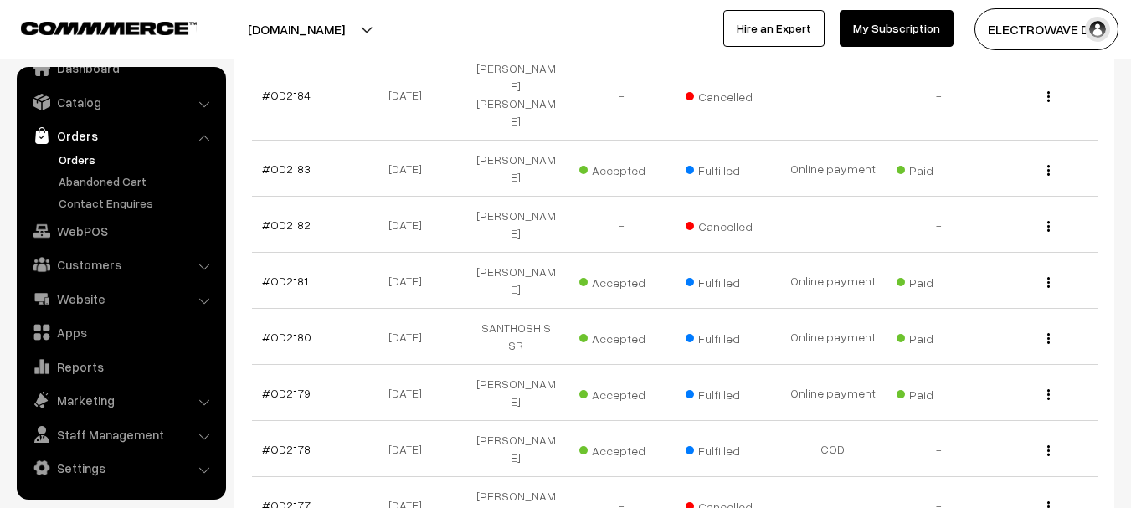
drag, startPoint x: 260, startPoint y: 254, endPoint x: 928, endPoint y: 244, distance: 667.9
click at [362, 13] on button "[DOMAIN_NAME]" at bounding box center [296, 29] width 214 height 42
click at [347, 23] on button "[DOMAIN_NAME]" at bounding box center [296, 29] width 214 height 42
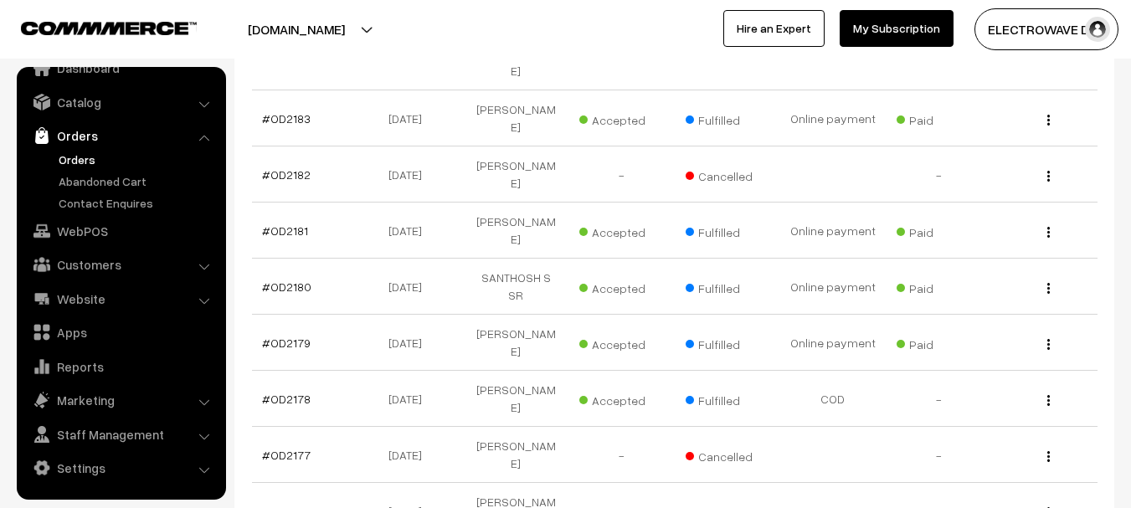
scroll to position [2025, 0]
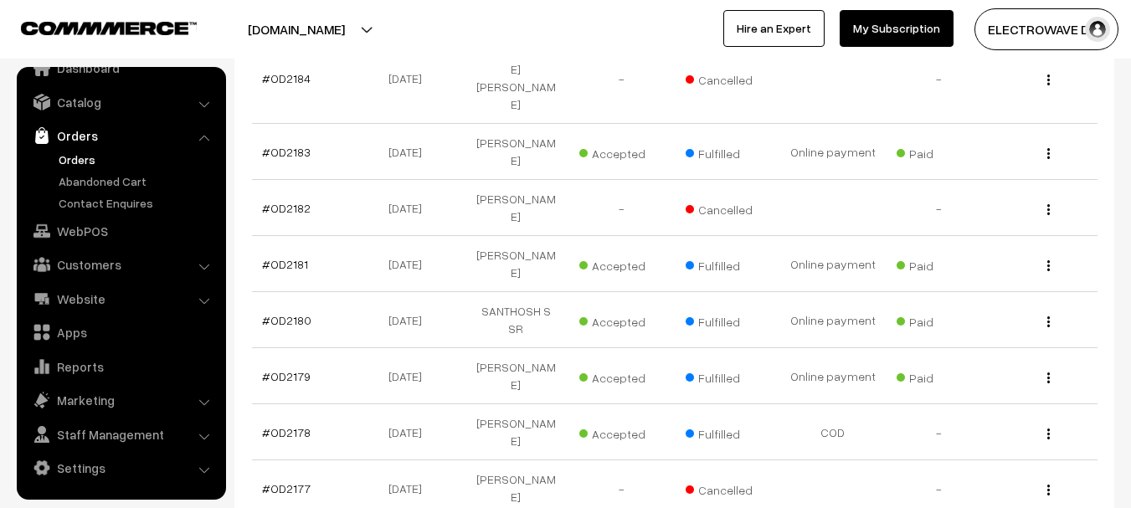
drag, startPoint x: 901, startPoint y: 231, endPoint x: 948, endPoint y: 250, distance: 51.4
drag, startPoint x: 751, startPoint y: 239, endPoint x: 285, endPoint y: 224, distance: 465.6
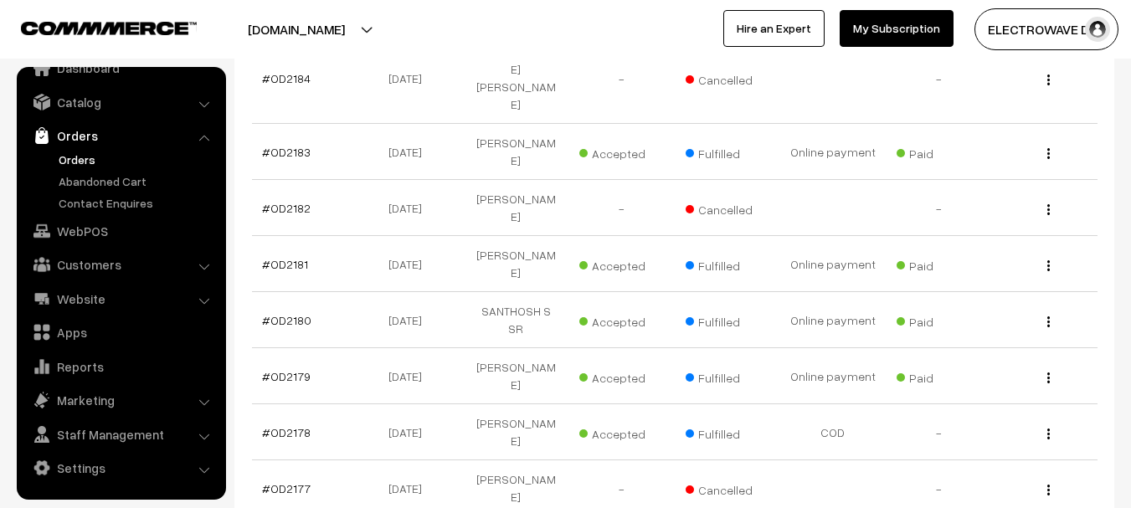
drag, startPoint x: 625, startPoint y: 240, endPoint x: 649, endPoint y: 237, distance: 23.7
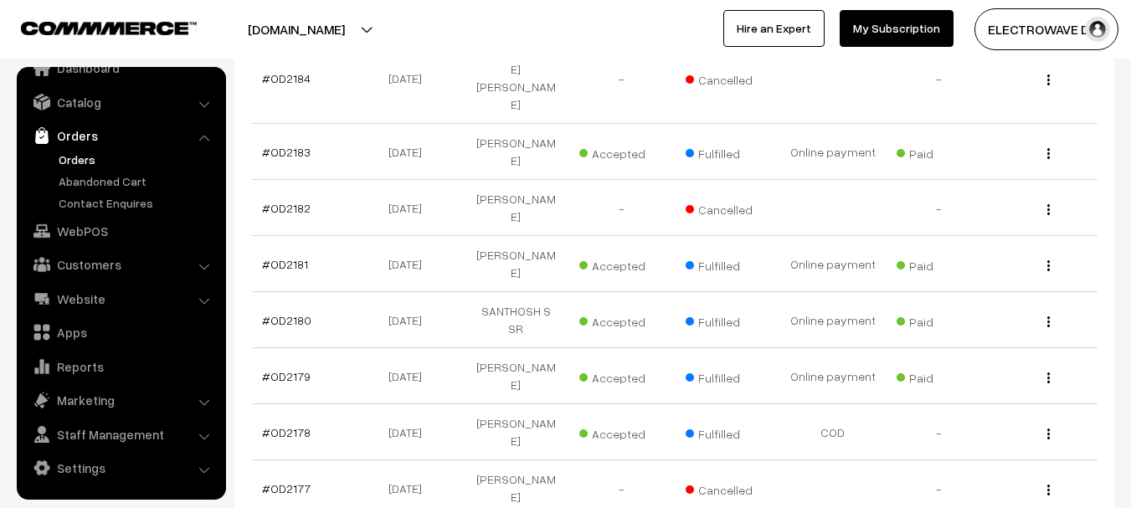
drag, startPoint x: 680, startPoint y: 232, endPoint x: 778, endPoint y: 244, distance: 99.5
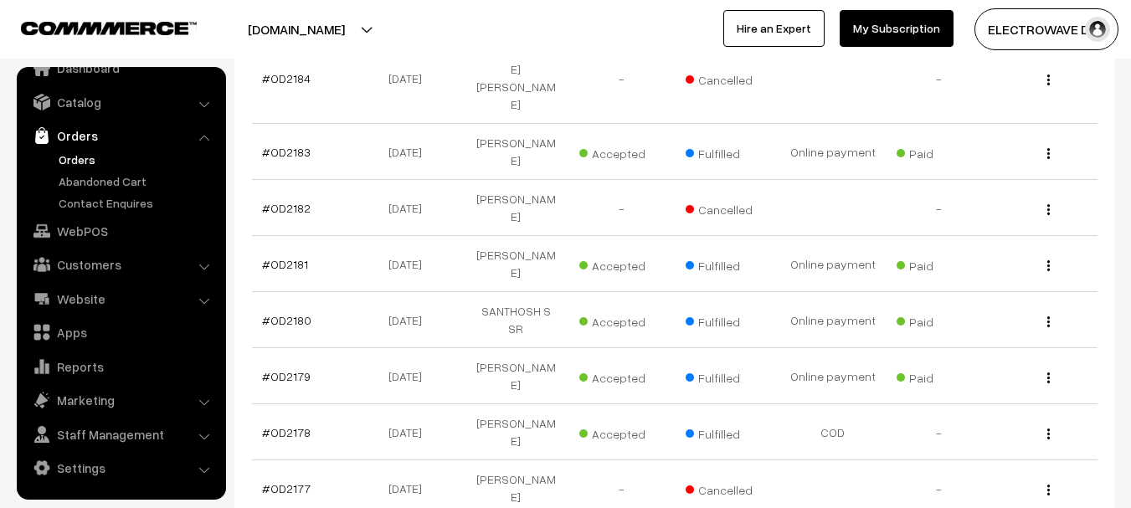
click at [695, 404] on td "Fulfilled" at bounding box center [727, 432] width 105 height 56
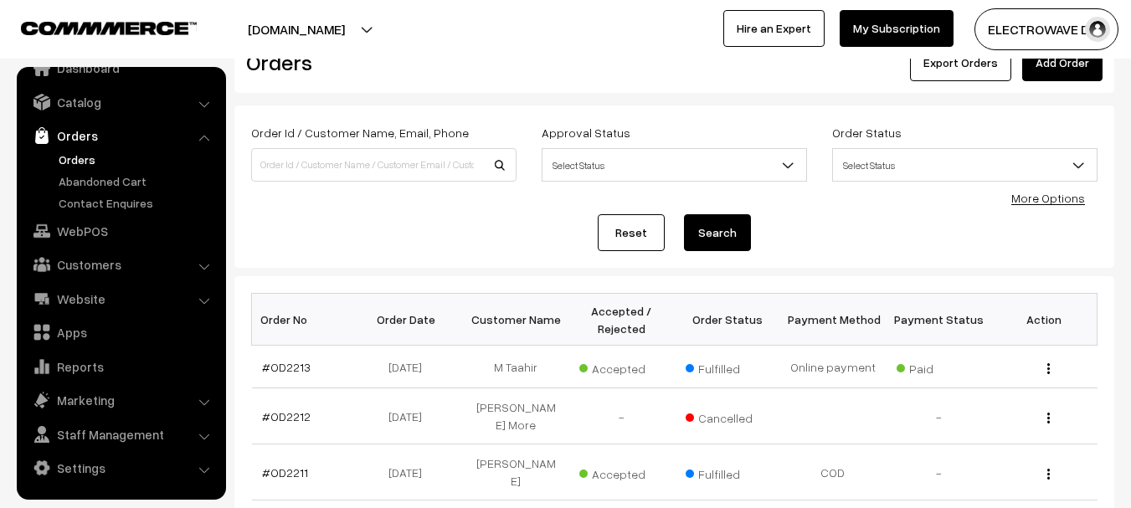
scroll to position [0, 0]
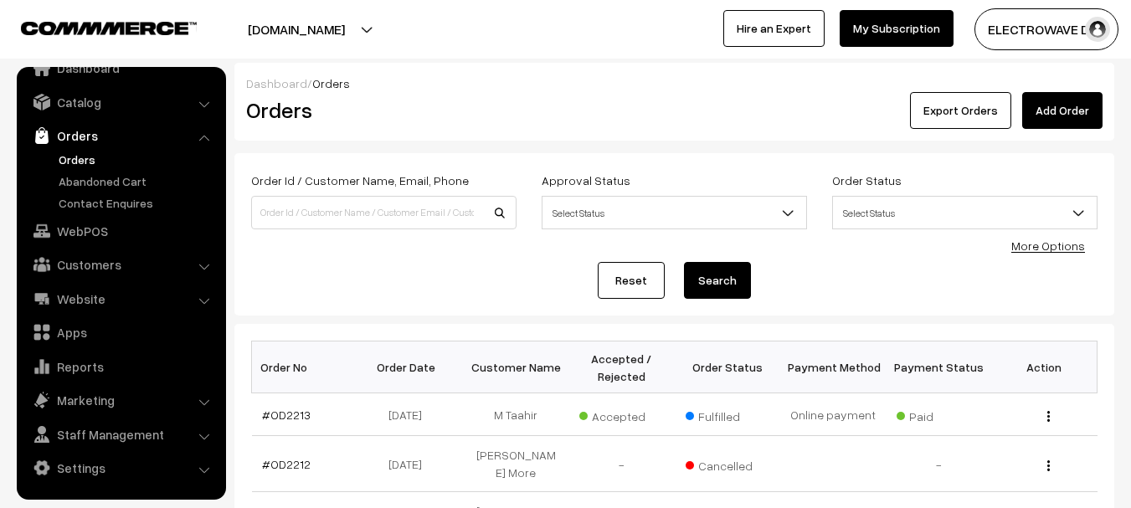
click at [80, 153] on link "Orders" at bounding box center [137, 160] width 166 height 18
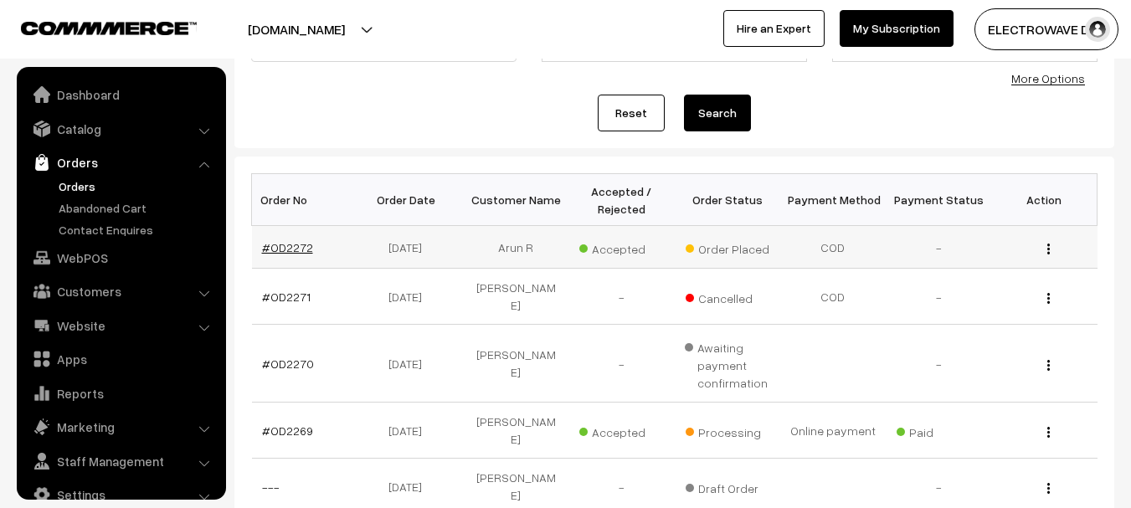
scroll to position [27, 0]
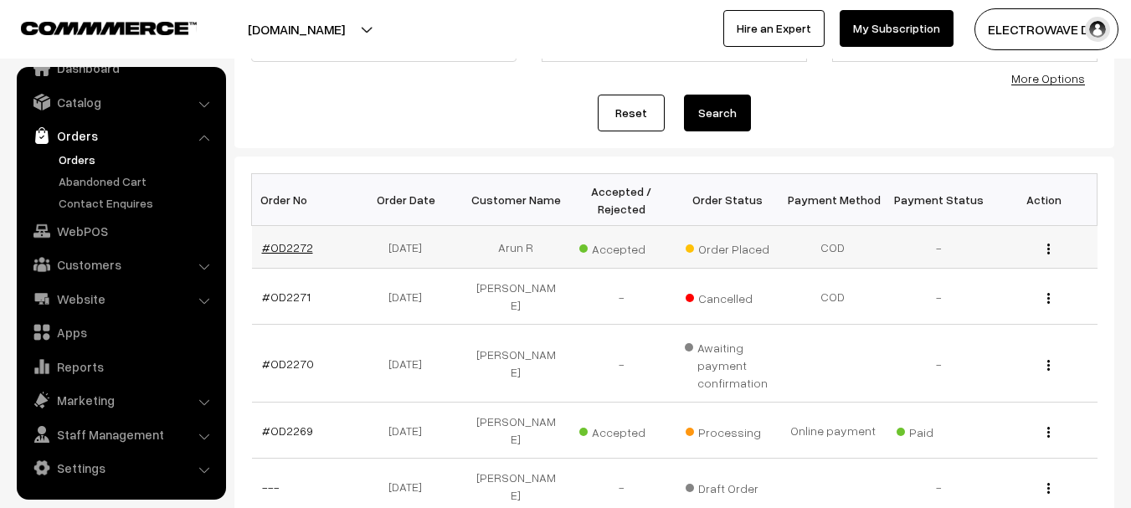
click at [290, 241] on link "#OD2272" at bounding box center [287, 247] width 51 height 14
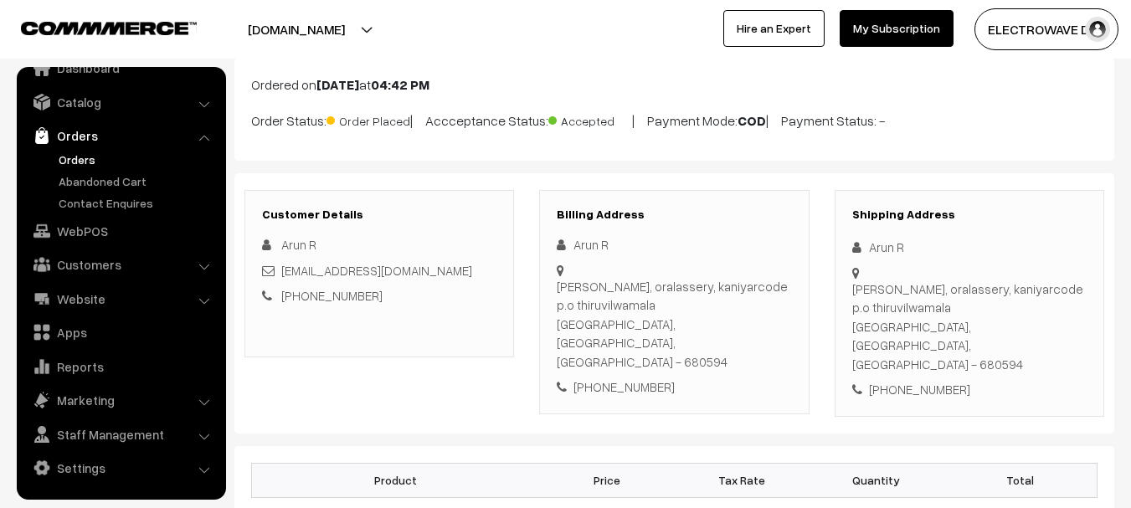
scroll to position [84, 0]
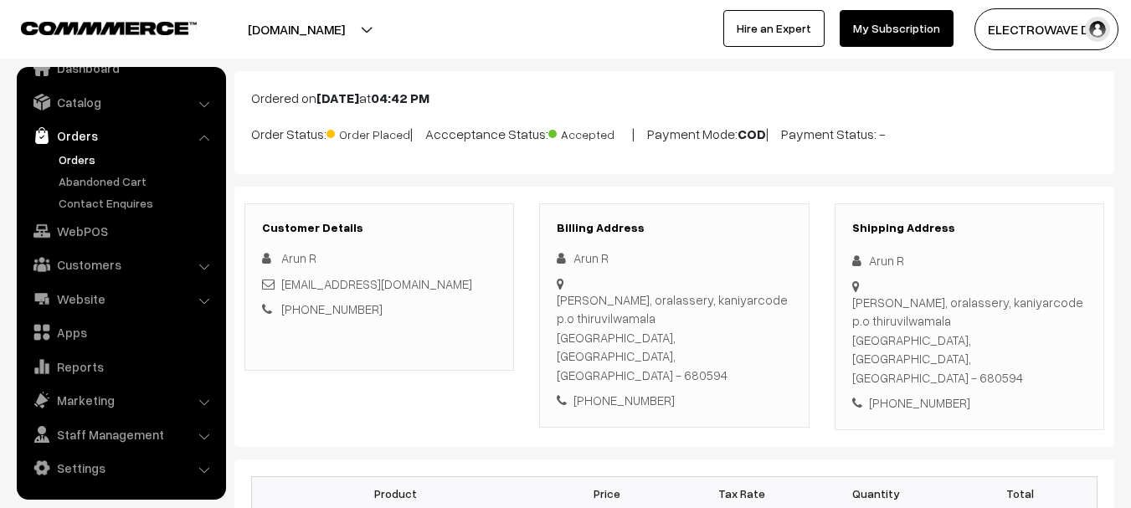
click at [74, 162] on link "Orders" at bounding box center [137, 160] width 166 height 18
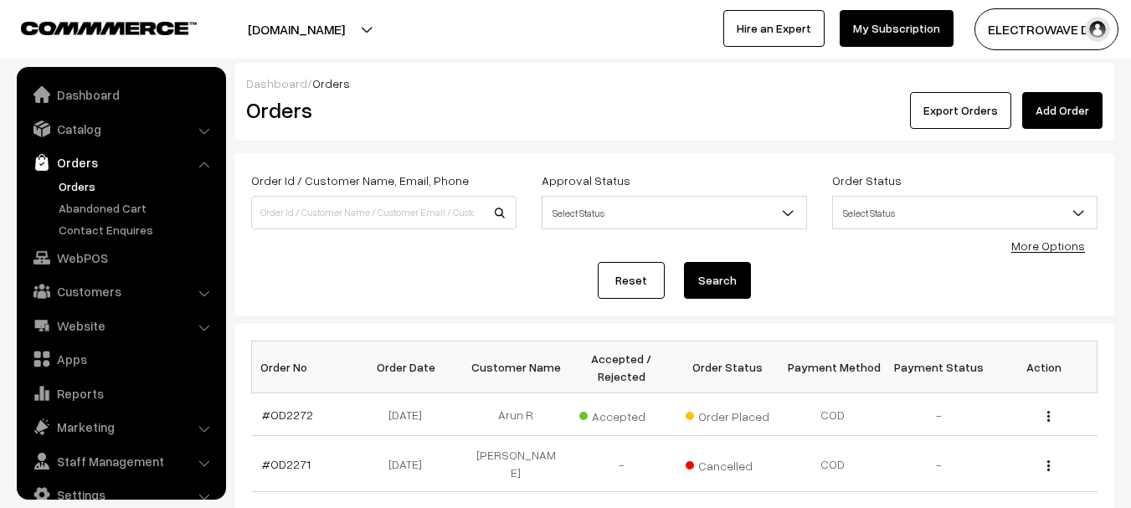
scroll to position [27, 0]
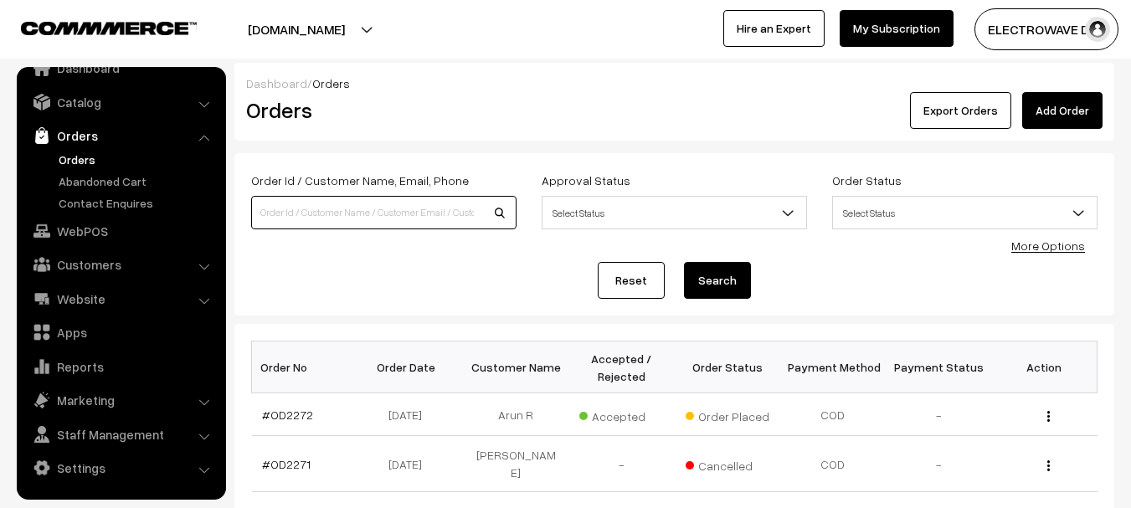
click at [379, 211] on input at bounding box center [383, 212] width 265 height 33
click at [300, 181] on label "Order Id / Customer Name, Email, Phone" at bounding box center [360, 181] width 218 height 18
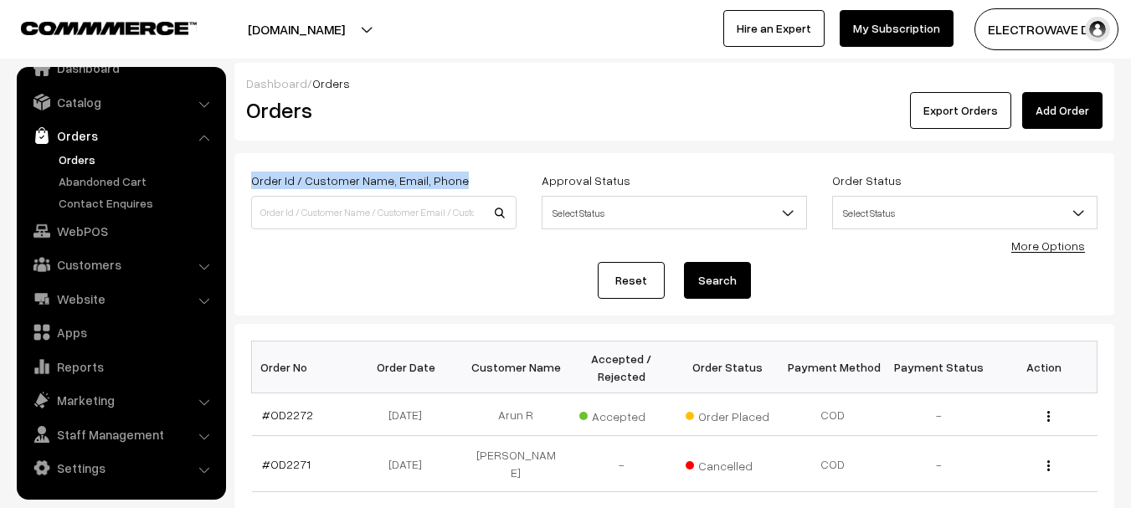
click at [300, 181] on label "Order Id / Customer Name, Email, Phone" at bounding box center [360, 181] width 218 height 18
